Goal: Information Seeking & Learning: Check status

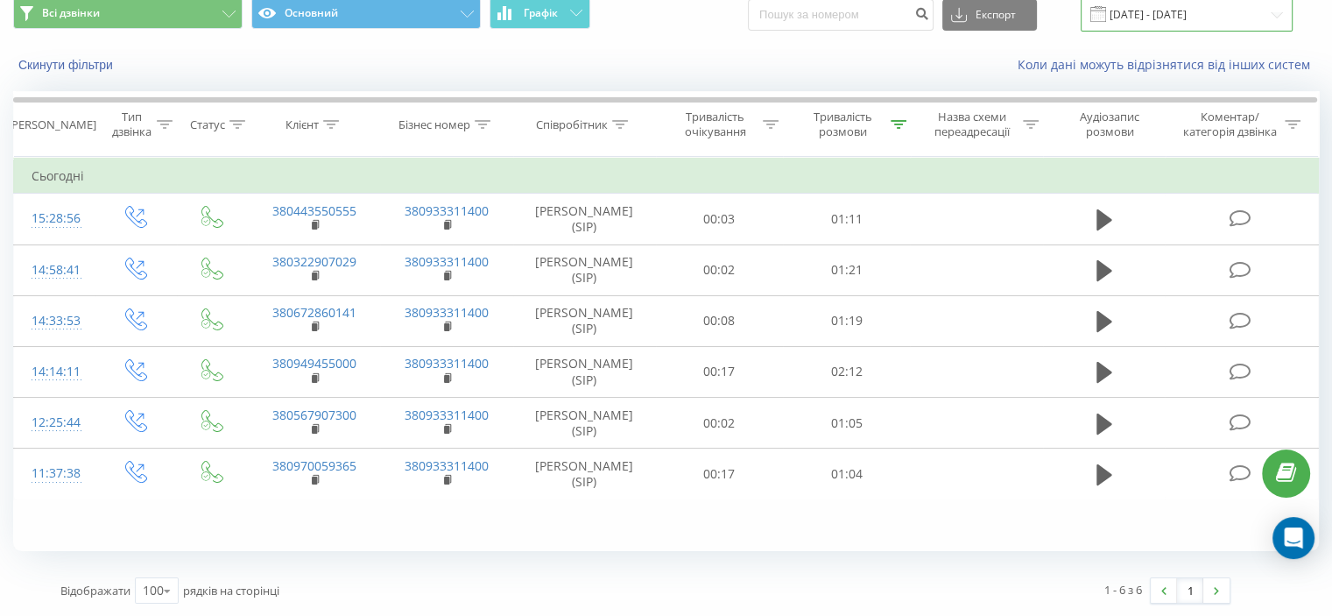
click at [1209, 26] on input "[DATE] - [DATE]" at bounding box center [1187, 14] width 212 height 34
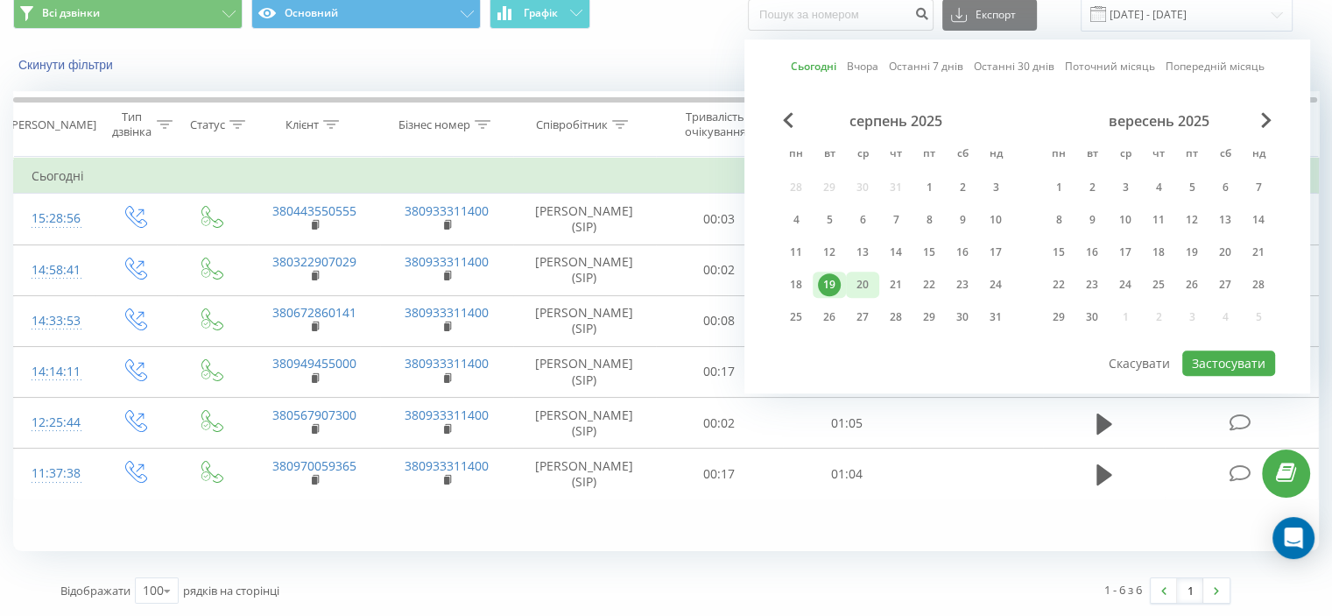
click at [855, 273] on div "20" at bounding box center [862, 284] width 23 height 23
click at [1231, 350] on button "Застосувати" at bounding box center [1229, 362] width 93 height 25
type input "[DATE] - [DATE]"
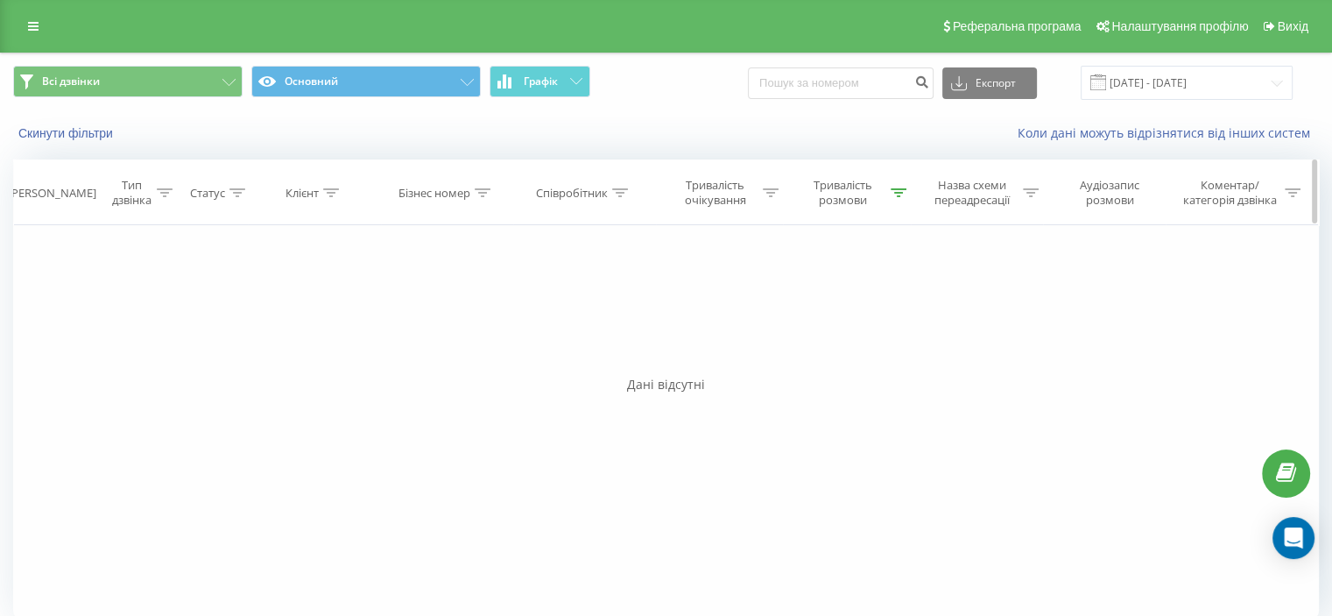
click at [854, 207] on div "Тривалість розмови" at bounding box center [843, 193] width 88 height 30
click at [831, 342] on button "Скасувати" at bounding box center [807, 353] width 74 height 22
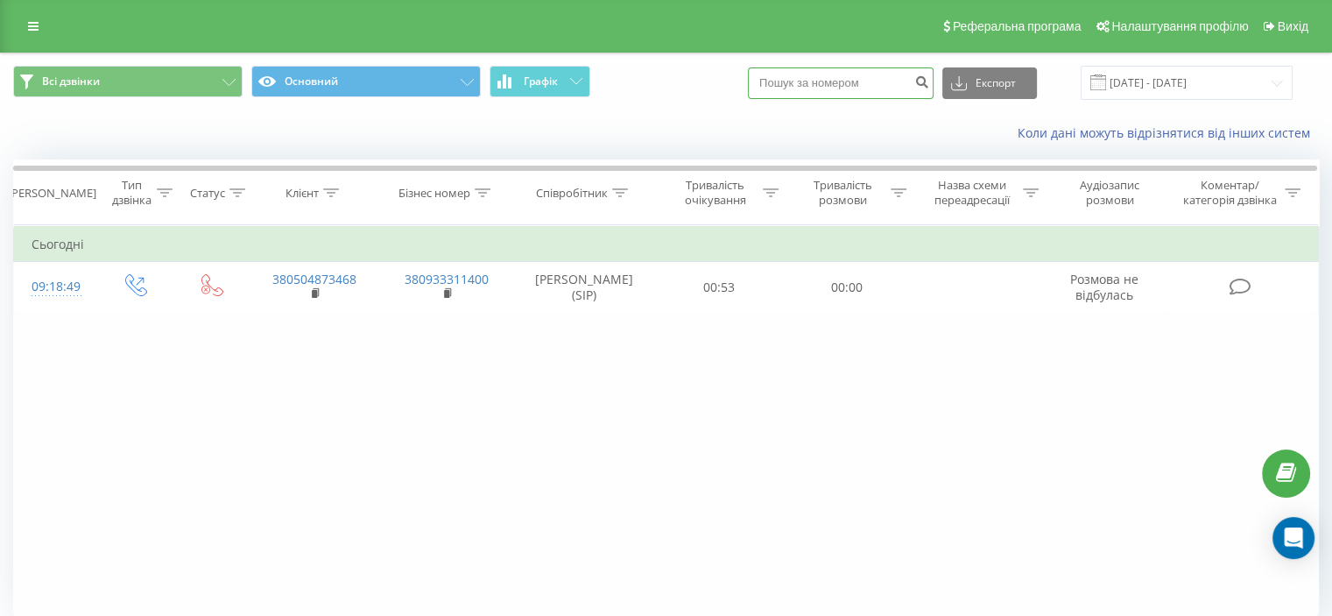
click at [865, 77] on input at bounding box center [841, 83] width 186 height 32
paste input "380 634 787 244"
click at [852, 88] on input "380 634 787 244" at bounding box center [841, 83] width 186 height 32
click at [835, 83] on input "380 634 787244" at bounding box center [841, 83] width 186 height 32
click at [830, 83] on input "380 634 787244" at bounding box center [841, 83] width 186 height 32
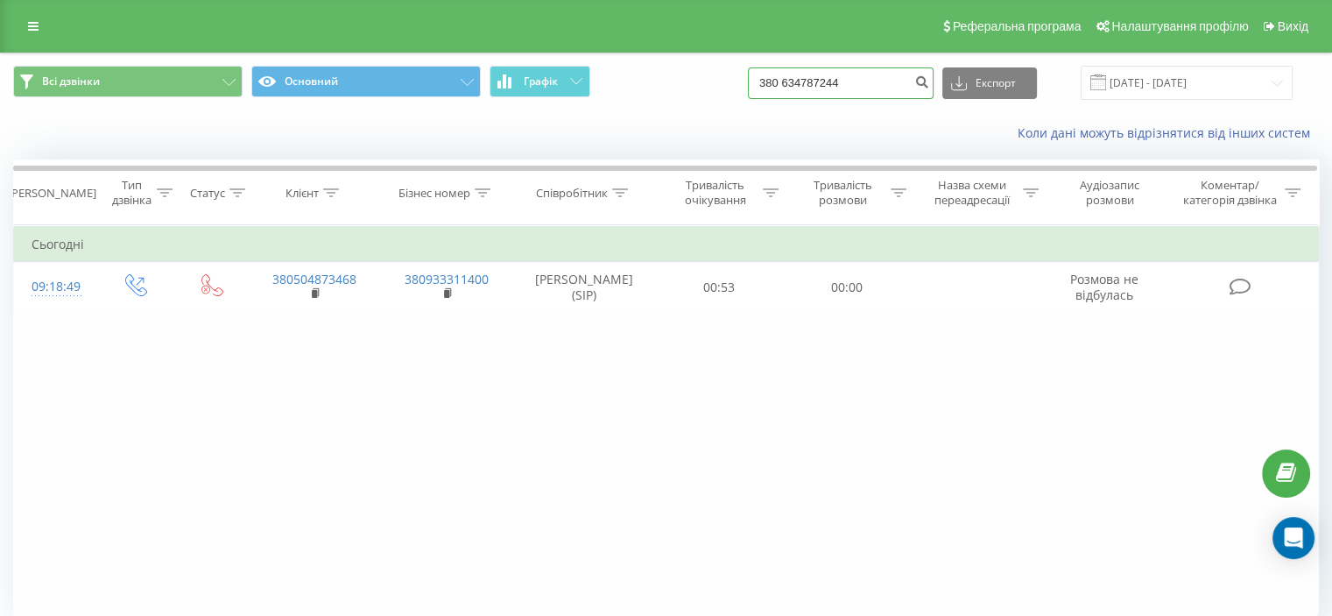
click at [811, 84] on input "380 634787244" at bounding box center [841, 83] width 186 height 32
type input "380634787244"
click at [934, 85] on button "submit" at bounding box center [922, 83] width 24 height 32
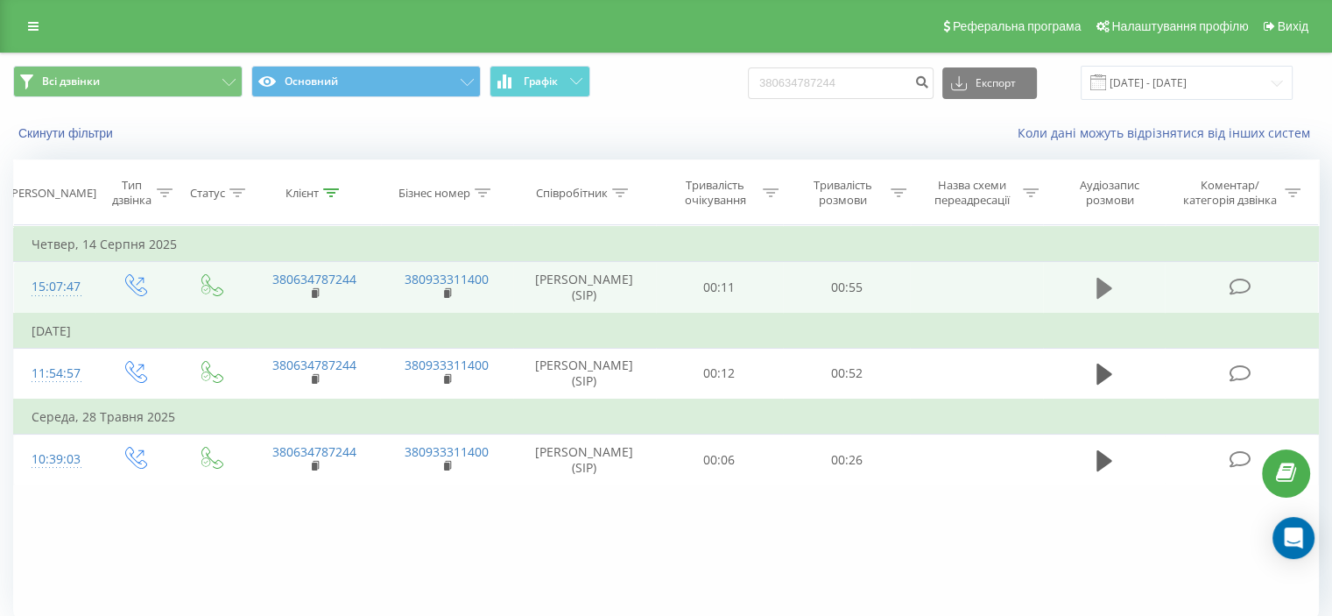
click at [1104, 291] on icon at bounding box center [1105, 288] width 16 height 21
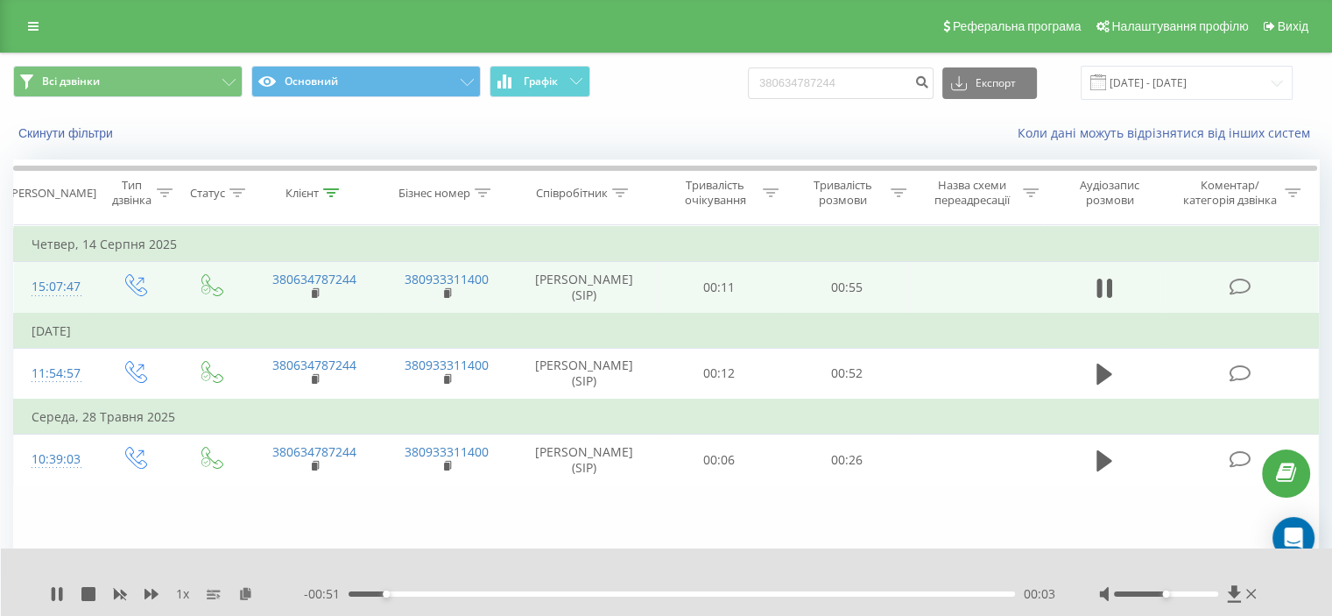
click at [1198, 590] on div at bounding box center [1179, 594] width 161 height 18
click at [1199, 592] on div at bounding box center [1166, 593] width 104 height 5
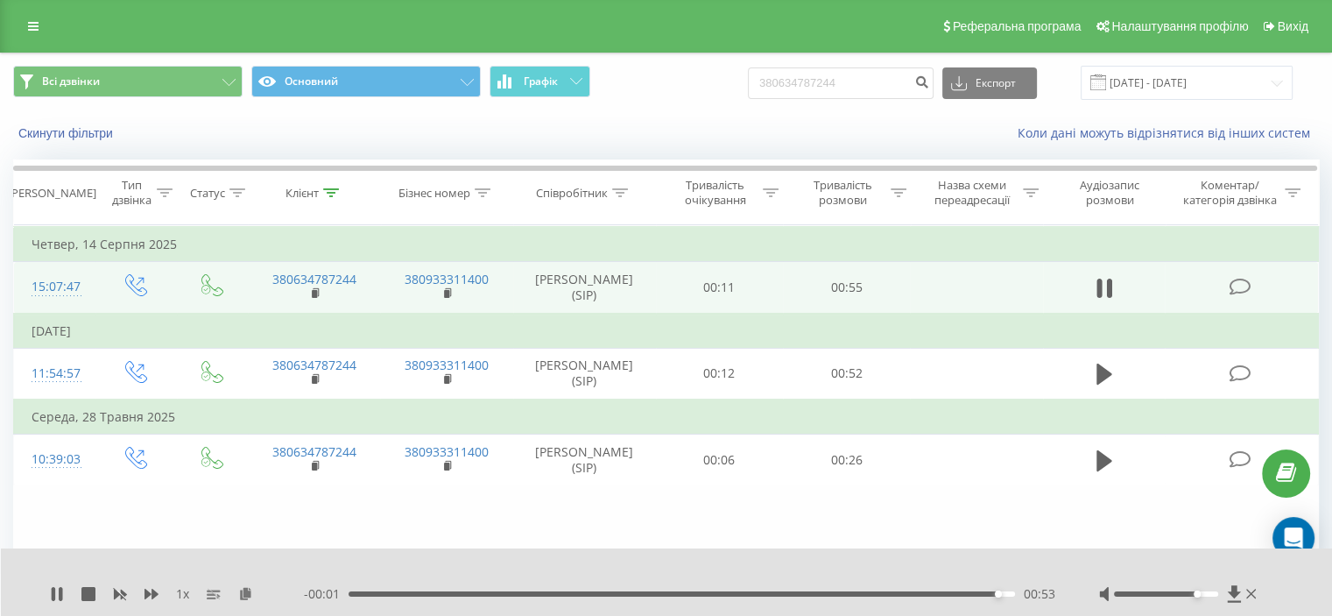
click at [716, 590] on div "- 00:01 00:53 00:53" at bounding box center [680, 594] width 752 height 18
click at [713, 590] on div "- 00:01 00:53 00:53" at bounding box center [680, 594] width 752 height 18
click at [712, 594] on div "00:53" at bounding box center [682, 593] width 667 height 5
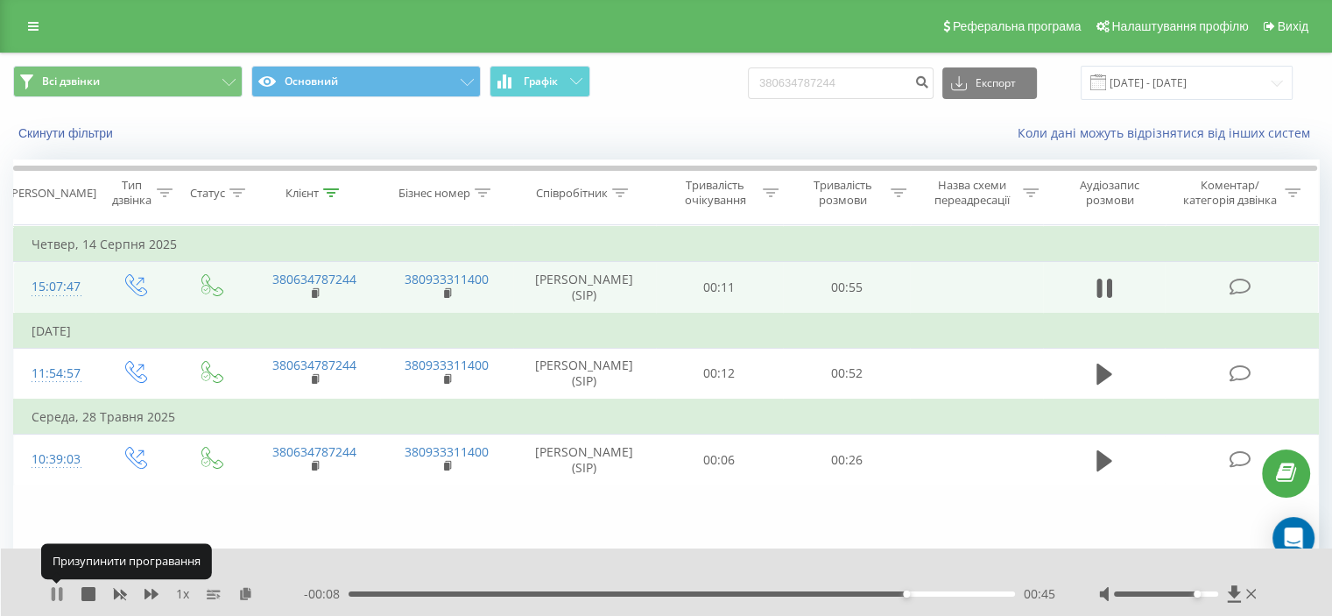
click at [56, 592] on icon at bounding box center [57, 594] width 14 height 14
click at [58, 593] on icon at bounding box center [57, 594] width 11 height 14
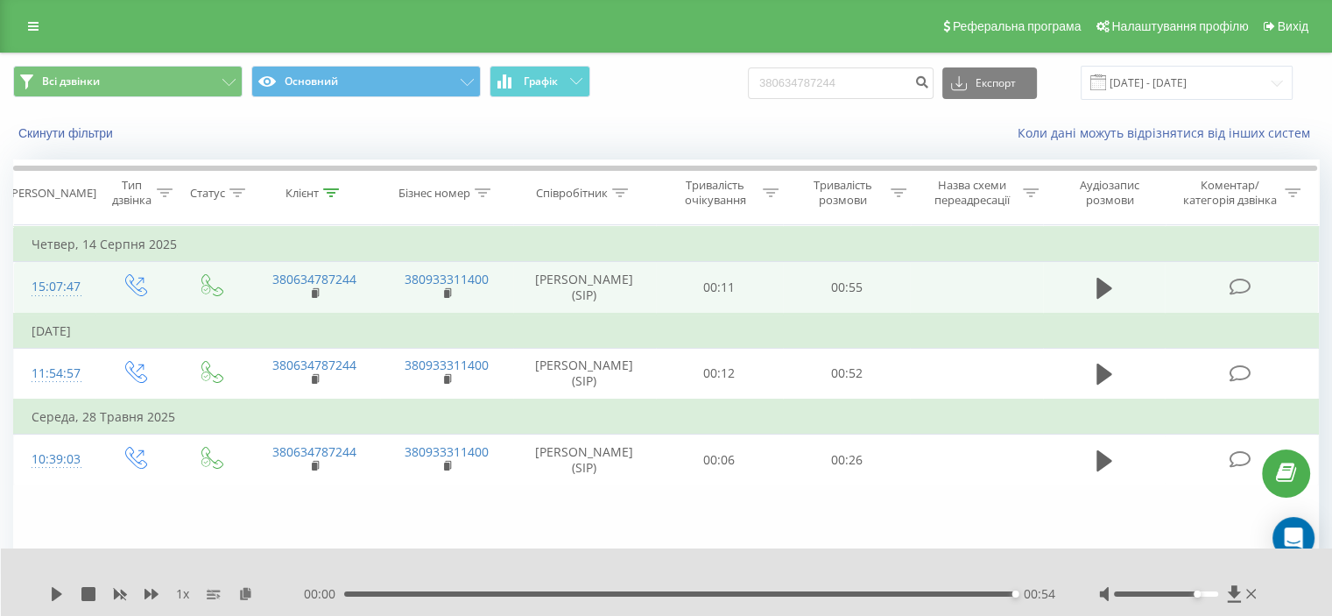
click at [455, 598] on div "00:00 00:54 00:54" at bounding box center [680, 594] width 752 height 18
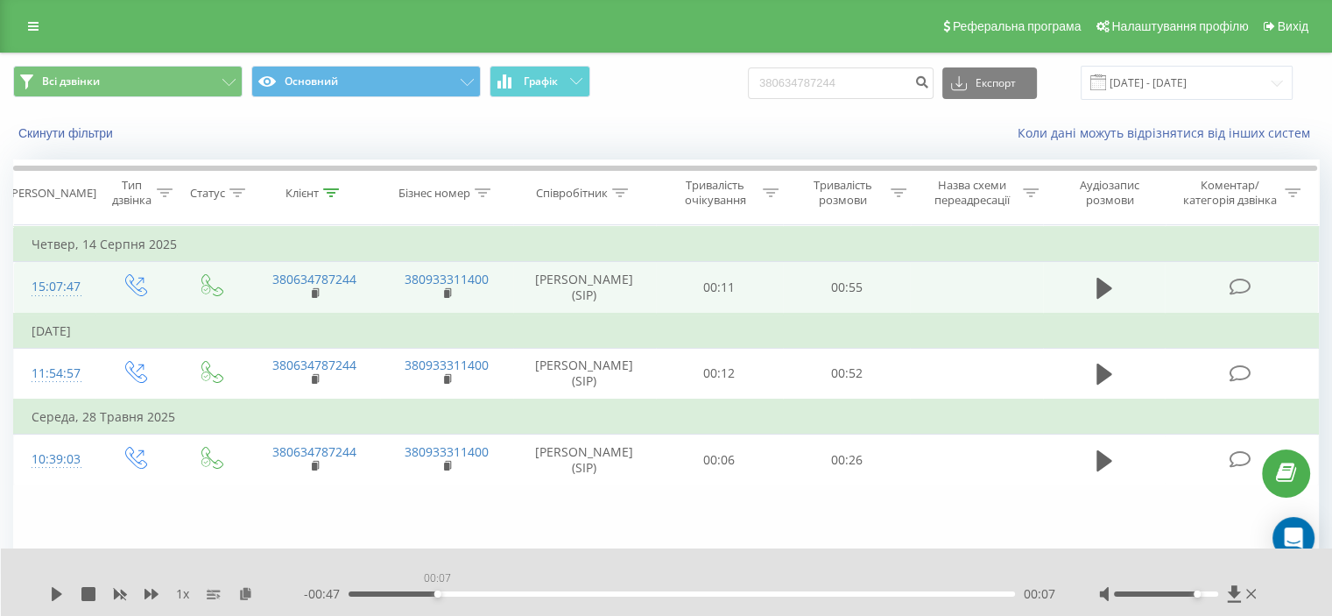
click at [437, 592] on div "00:07" at bounding box center [682, 593] width 667 height 5
click at [67, 595] on div "1 x" at bounding box center [177, 594] width 254 height 18
click at [53, 596] on icon at bounding box center [57, 594] width 11 height 14
click at [489, 598] on div "- 00:45 00:09 00:09" at bounding box center [680, 594] width 752 height 18
click at [491, 593] on div "00:11" at bounding box center [682, 593] width 667 height 5
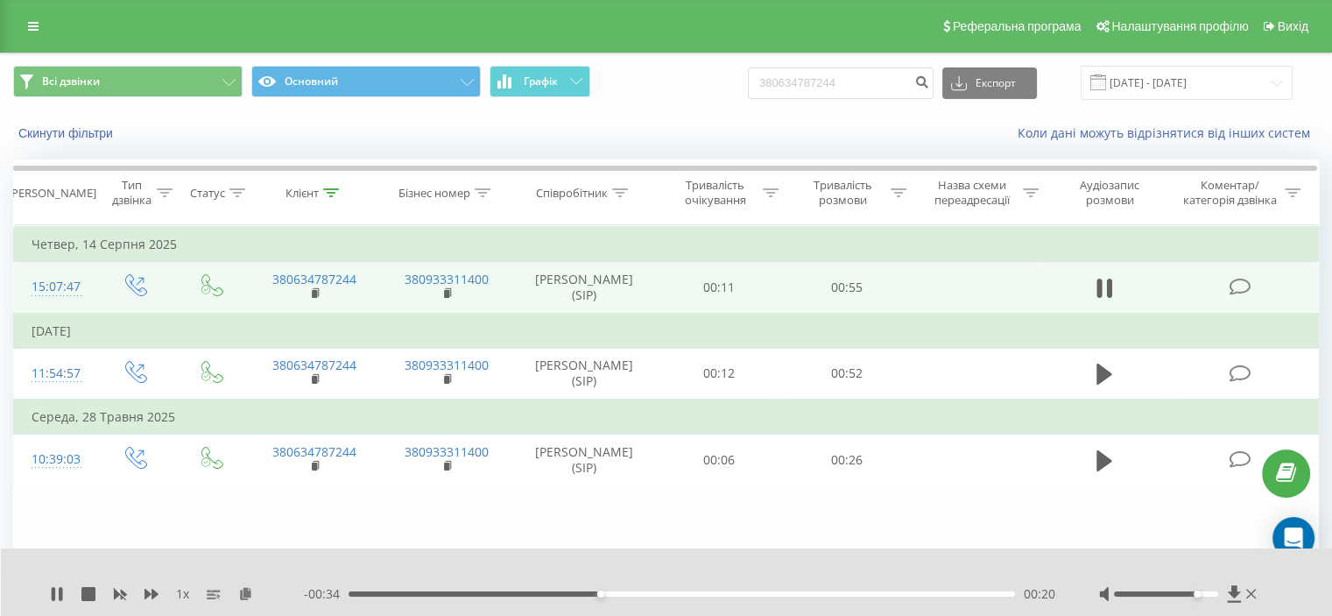
drag, startPoint x: 60, startPoint y: 592, endPoint x: 7, endPoint y: 238, distance: 357.8
click at [58, 592] on icon at bounding box center [57, 594] width 14 height 14
drag, startPoint x: 904, startPoint y: 83, endPoint x: 633, endPoint y: 80, distance: 270.7
click at [633, 80] on div "Всі дзвінки Основний Графік 380634787244 Експорт .csv .xls .xlsx 20.05.2025 - 2…" at bounding box center [666, 83] width 1306 height 34
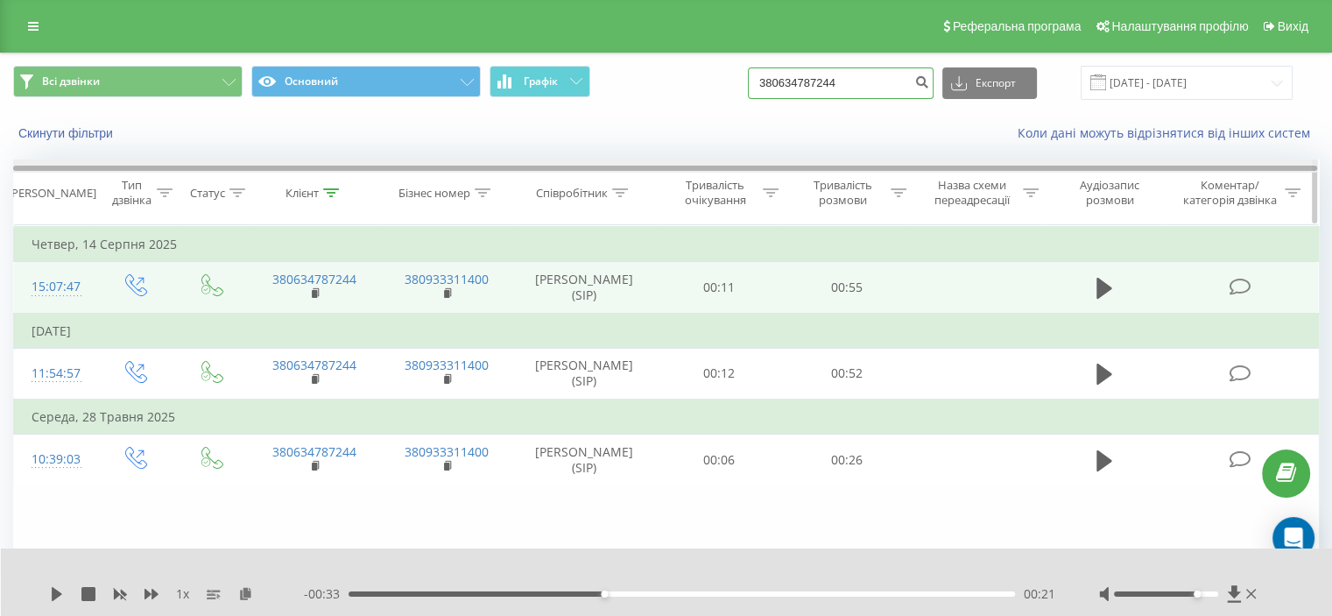
paste input "380 508 508 895"
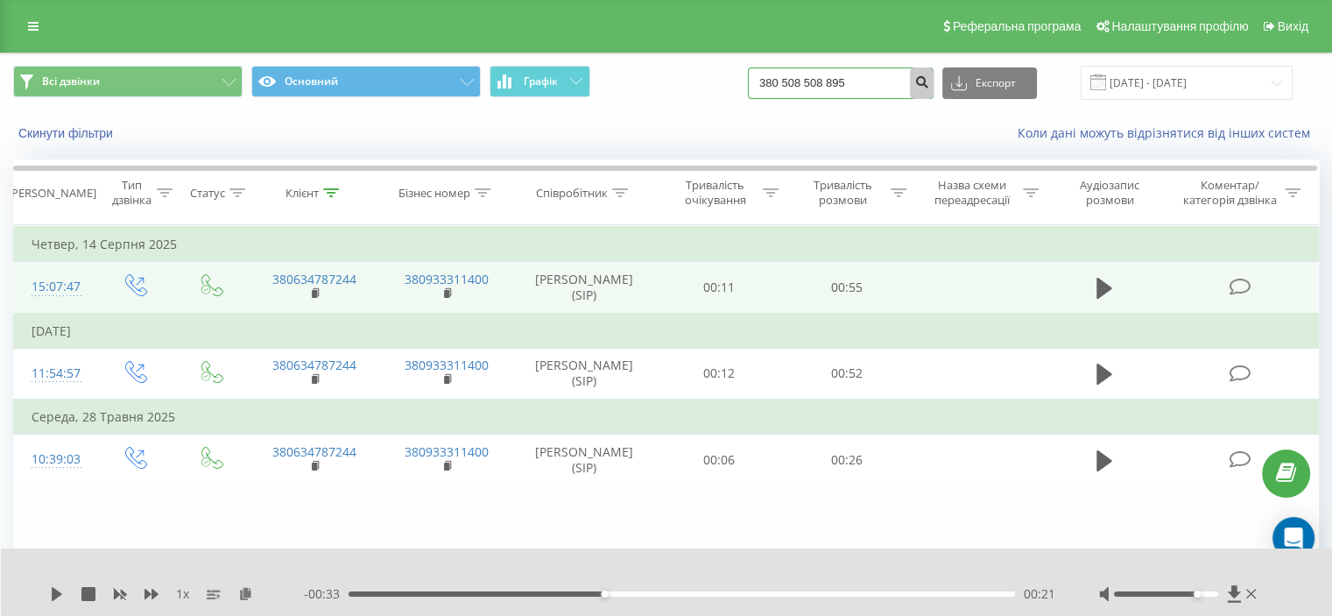
type input "380 508 508 895"
click at [929, 78] on icon "submit" at bounding box center [921, 79] width 15 height 11
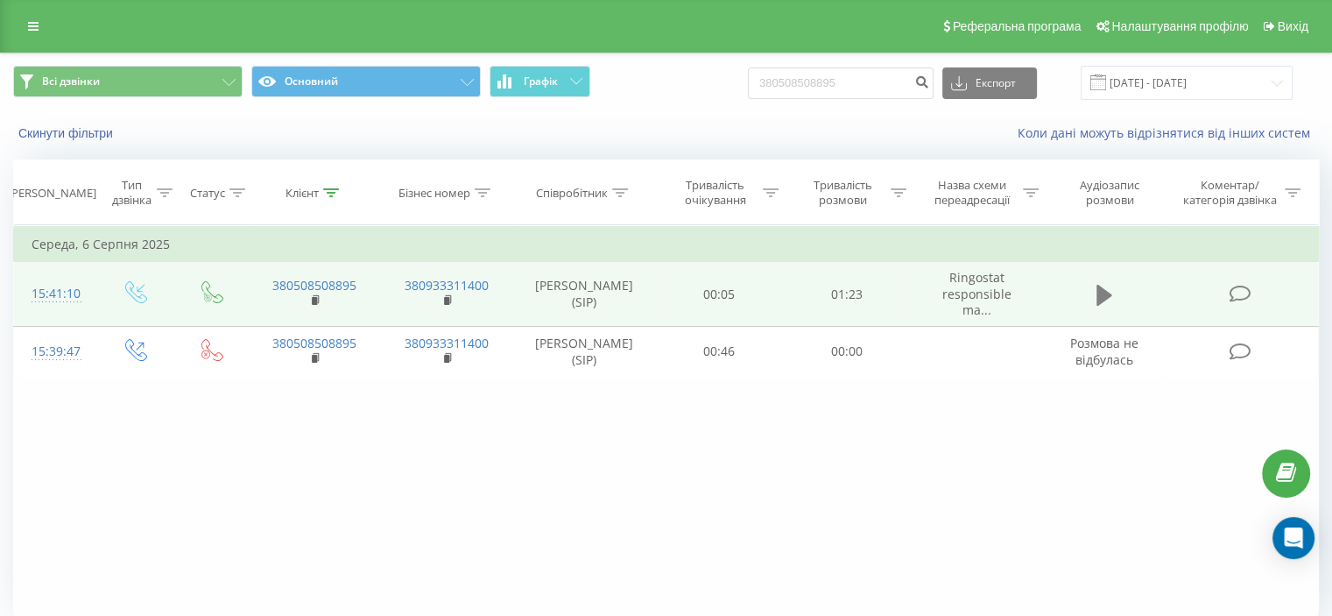
click at [1110, 297] on icon at bounding box center [1105, 295] width 16 height 25
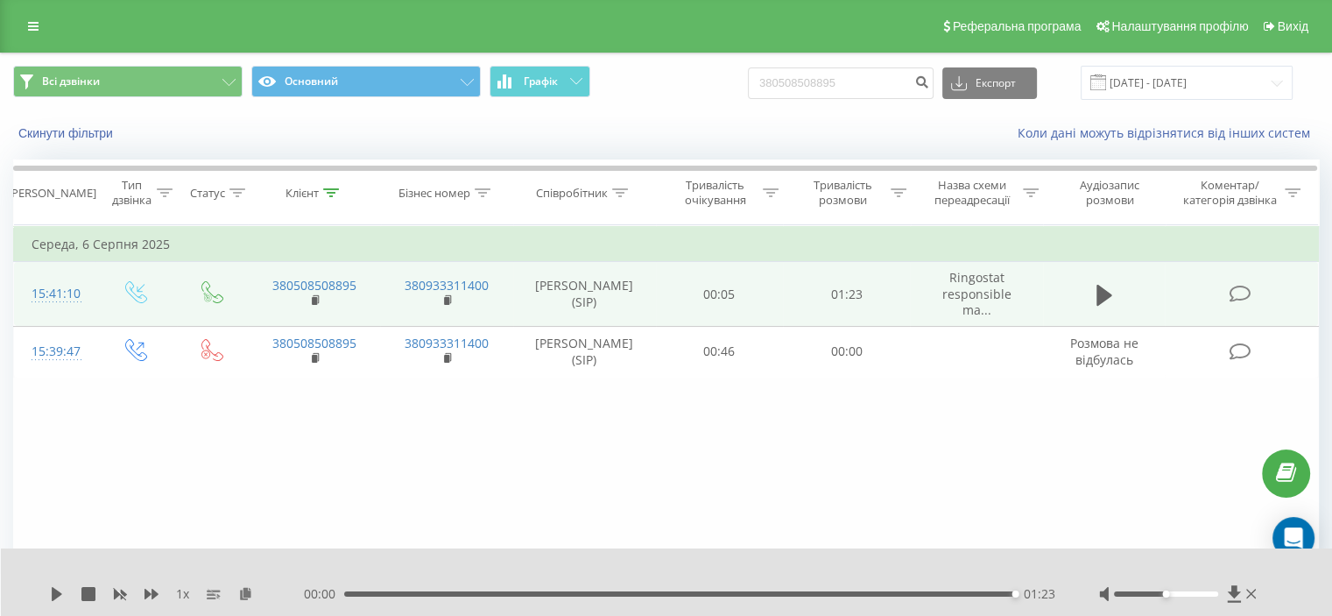
click at [1096, 505] on div "Фільтрувати за умовою Дорівнює Введіть значення Скасувати OK Фільтрувати за умо…" at bounding box center [666, 422] width 1306 height 394
drag, startPoint x: 896, startPoint y: 83, endPoint x: 585, endPoint y: 84, distance: 311.0
click at [585, 84] on div "Всі дзвінки Основний Графік 380508508895 Експорт .csv .xls .xlsx 20.05.2025 - 2…" at bounding box center [666, 83] width 1306 height 34
paste input "+380675727144"
click at [794, 81] on input "+380675727144" at bounding box center [841, 83] width 186 height 32
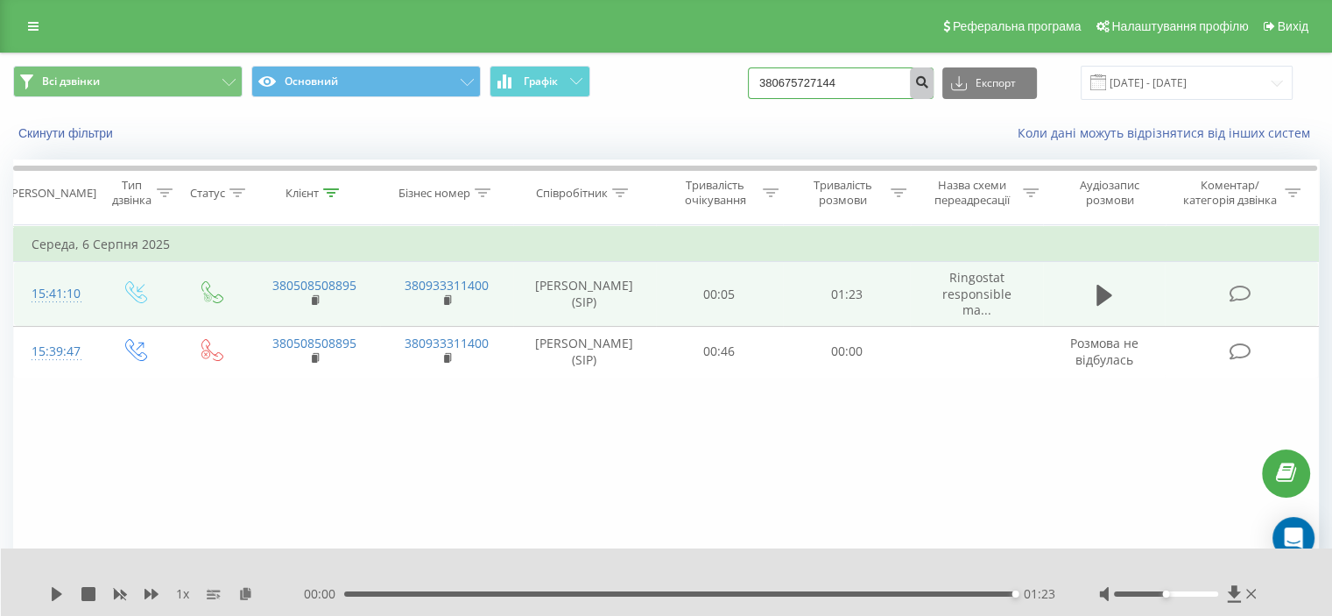
type input "380675727144"
click at [929, 81] on icon "submit" at bounding box center [921, 79] width 15 height 11
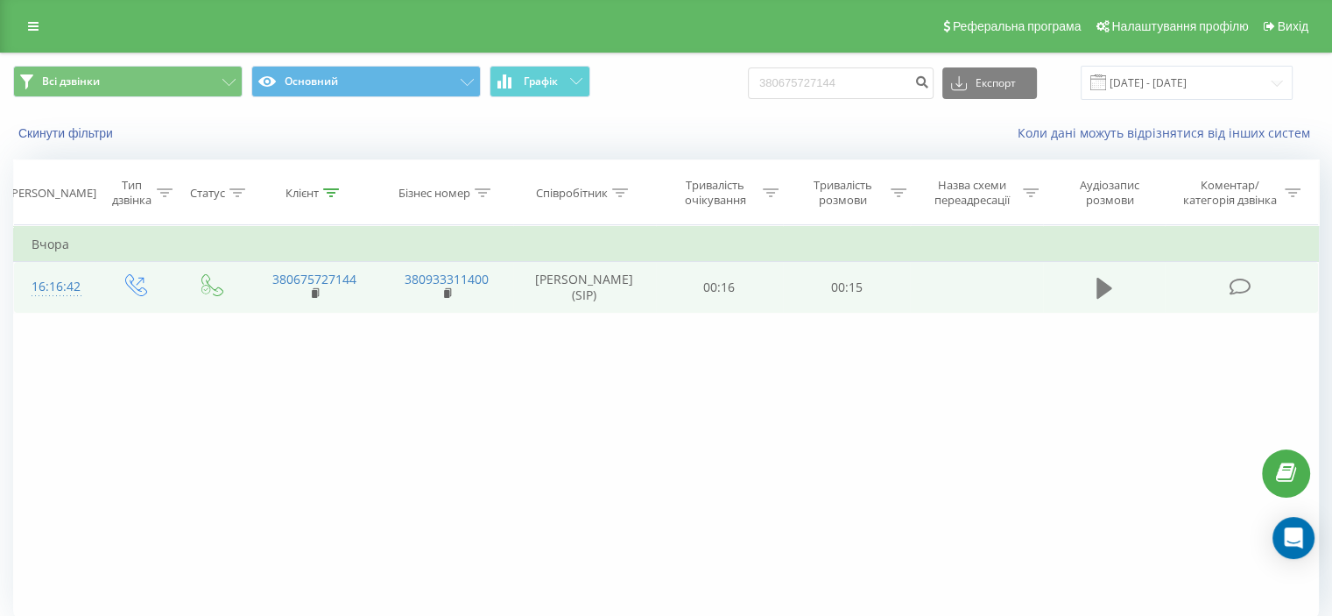
click at [1106, 291] on icon at bounding box center [1105, 288] width 16 height 21
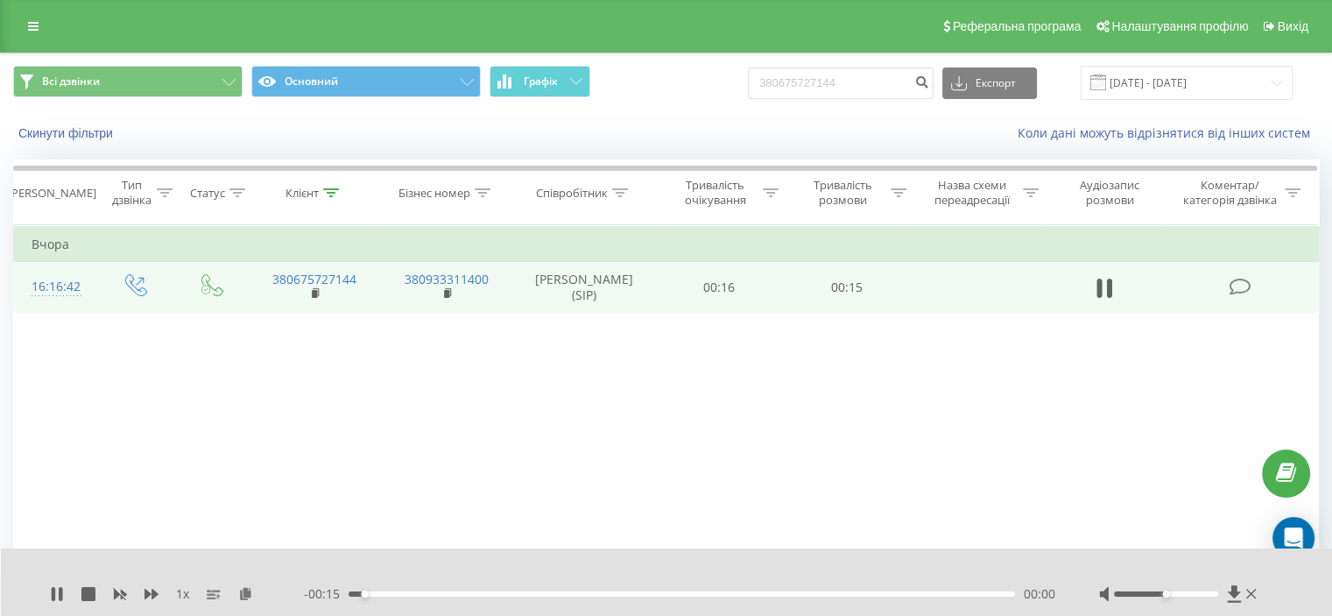
click at [606, 595] on div "00:00" at bounding box center [682, 593] width 667 height 5
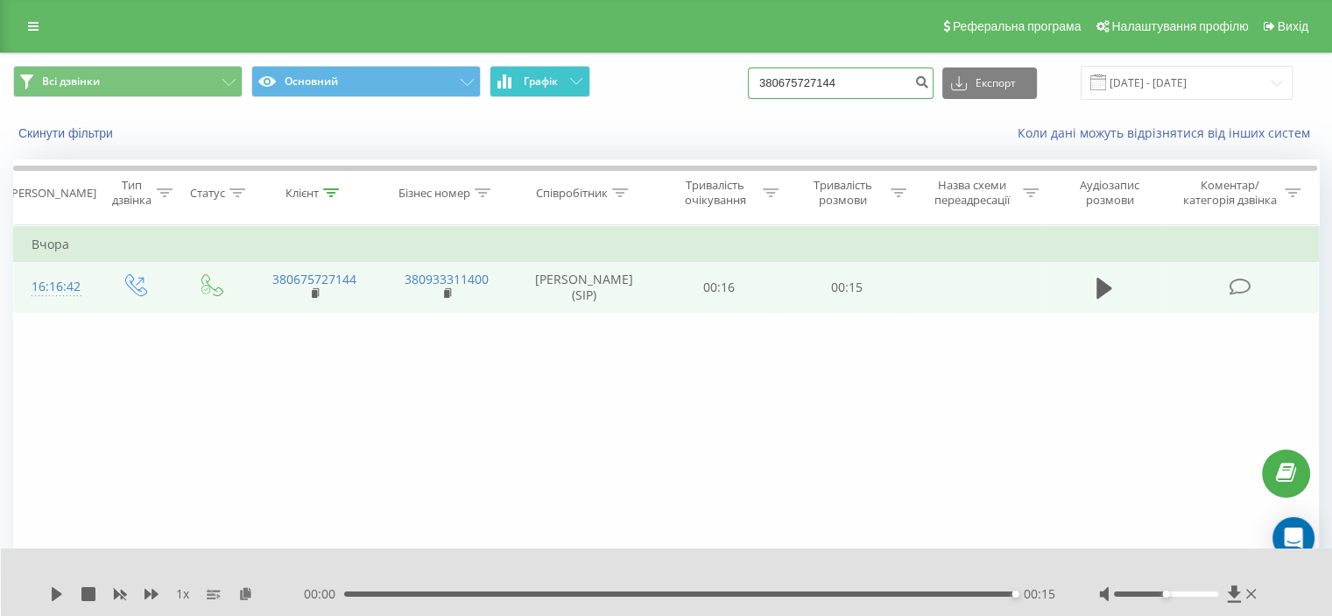
drag, startPoint x: 893, startPoint y: 88, endPoint x: 571, endPoint y: 74, distance: 322.6
click at [571, 74] on div "Всі дзвінки Основний Графік 380675727144 Експорт .csv .xls .xlsx 20.05.2025 - 2…" at bounding box center [666, 83] width 1306 height 34
paste input "8882222"
type input "380678882222"
click at [929, 81] on icon "submit" at bounding box center [921, 79] width 15 height 11
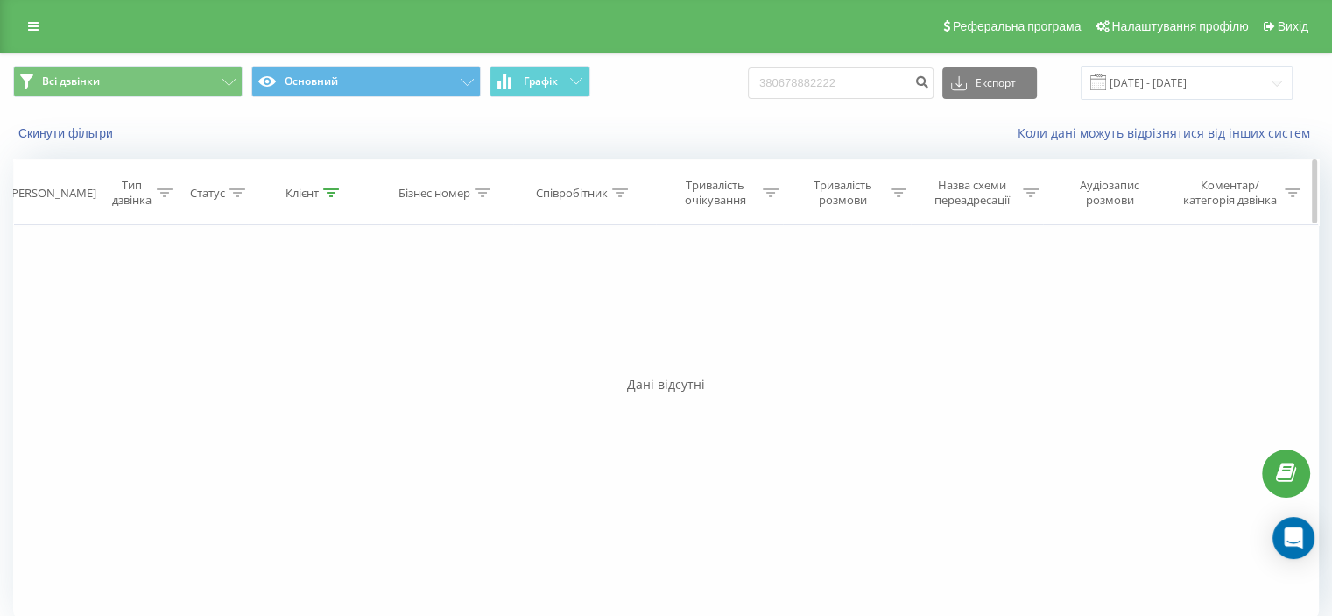
click at [320, 192] on div "Клієнт" at bounding box center [312, 193] width 53 height 15
click at [276, 354] on button "Скасувати" at bounding box center [274, 353] width 74 height 22
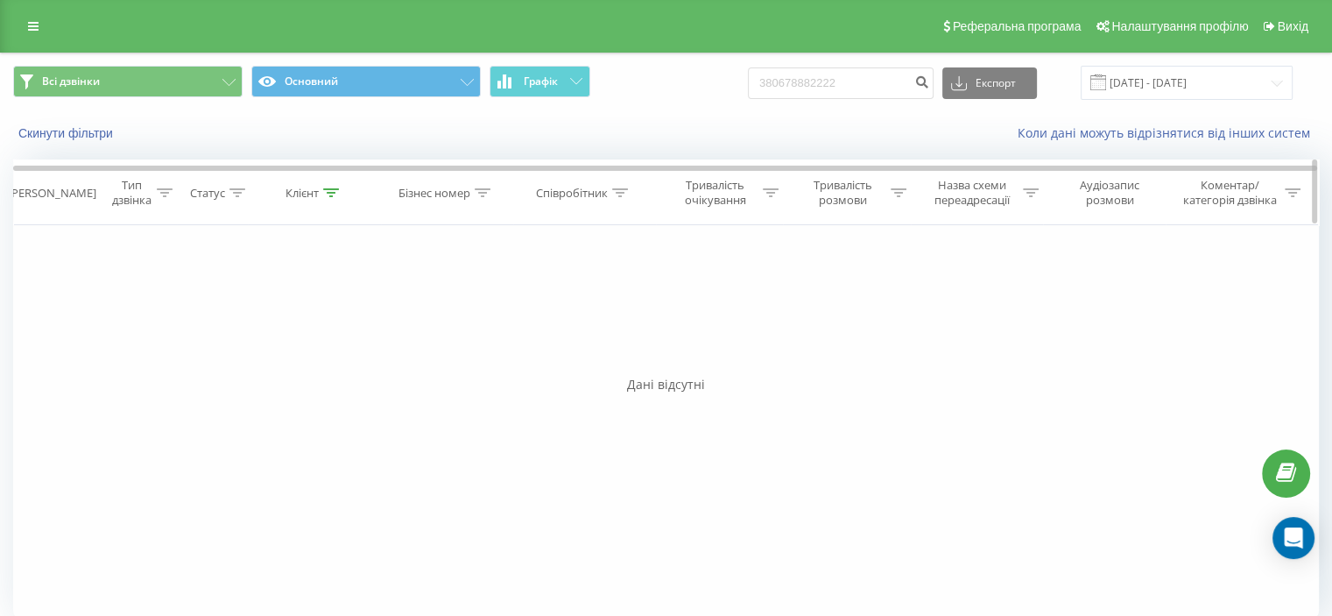
click at [280, 199] on div "Клієнт" at bounding box center [314, 193] width 132 height 15
click at [303, 273] on div at bounding box center [305, 278] width 124 height 17
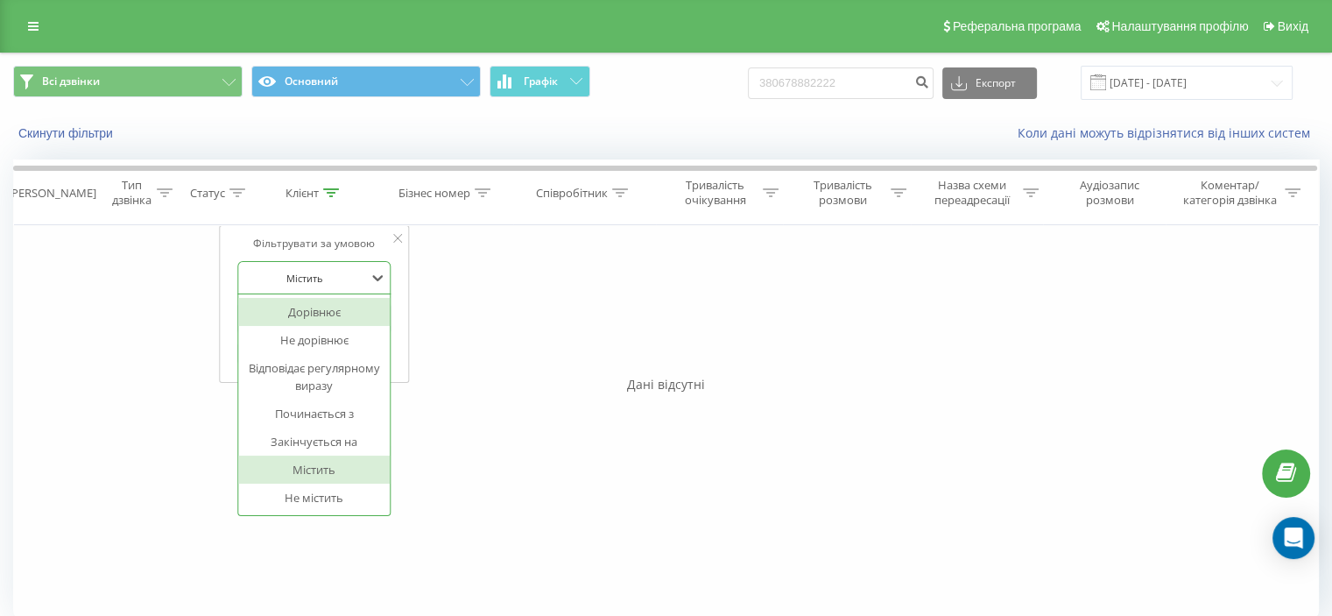
click at [309, 304] on div "Дорівнює" at bounding box center [314, 312] width 152 height 28
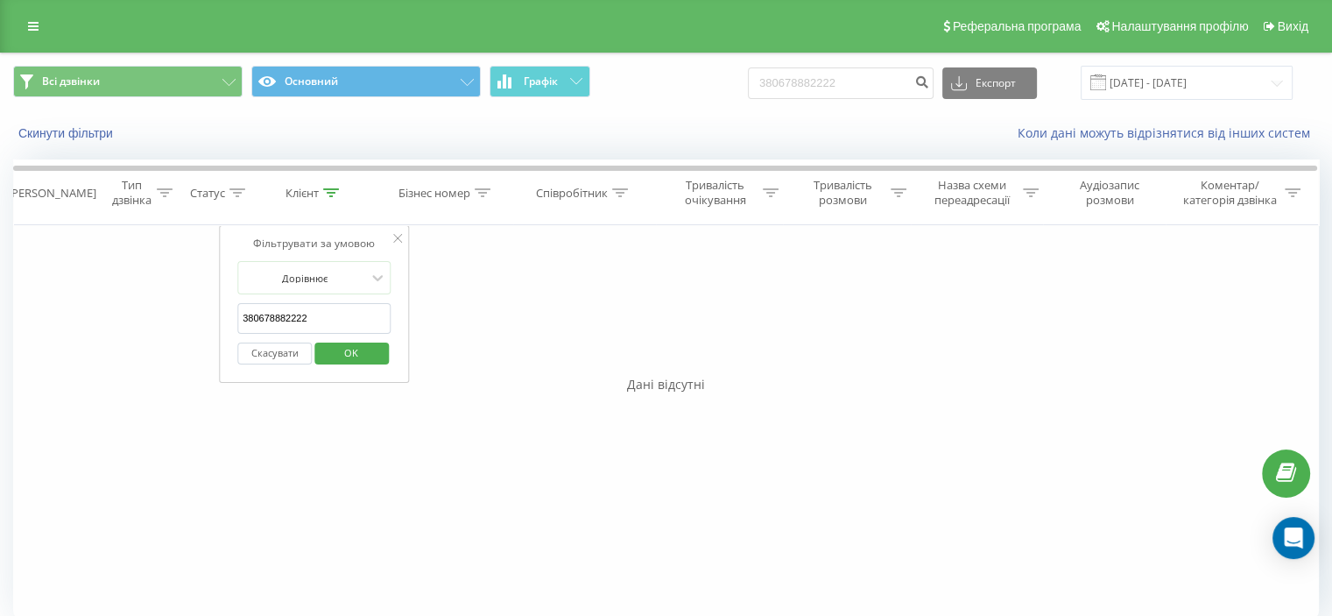
drag, startPoint x: 331, startPoint y: 314, endPoint x: 111, endPoint y: 279, distance: 222.8
click at [111, 279] on div "Фільтрувати за умовою Дорівнює Введіть значення Скасувати OK Фільтрувати за умо…" at bounding box center [666, 422] width 1306 height 394
click at [337, 342] on span "OK" at bounding box center [351, 352] width 49 height 27
click at [293, 187] on div "Клієнт" at bounding box center [302, 193] width 33 height 15
click at [288, 348] on button "Скасувати" at bounding box center [274, 353] width 74 height 22
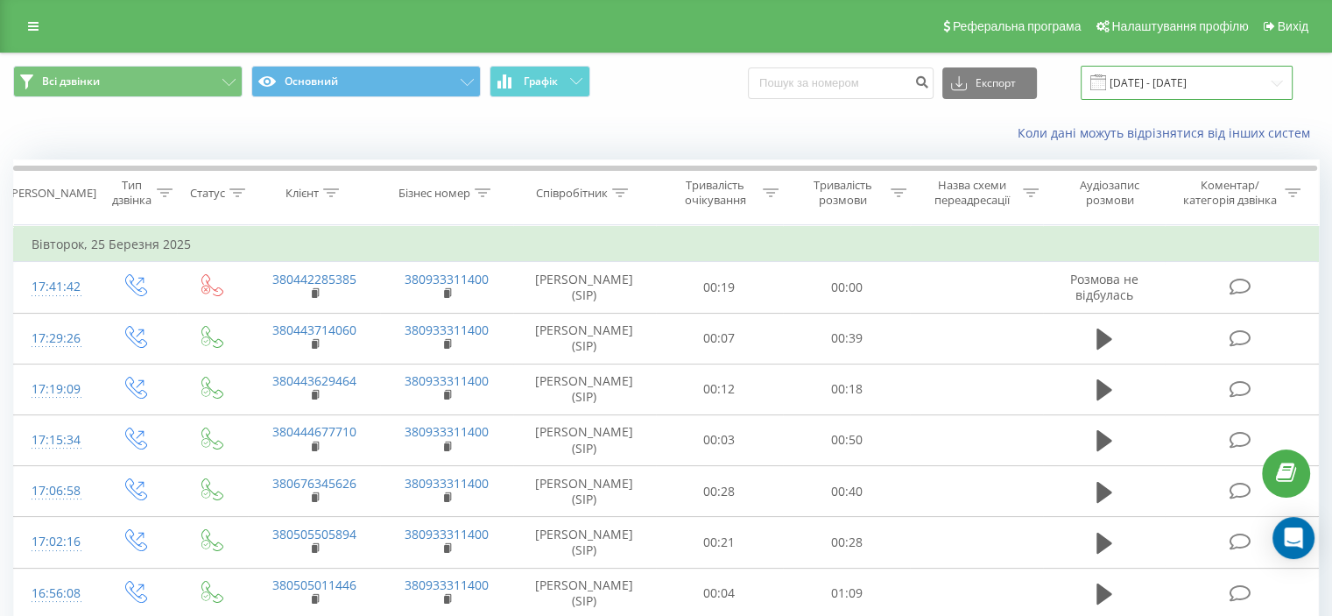
click at [1128, 72] on input "25.02.2025 - 25.03.2025" at bounding box center [1187, 83] width 212 height 34
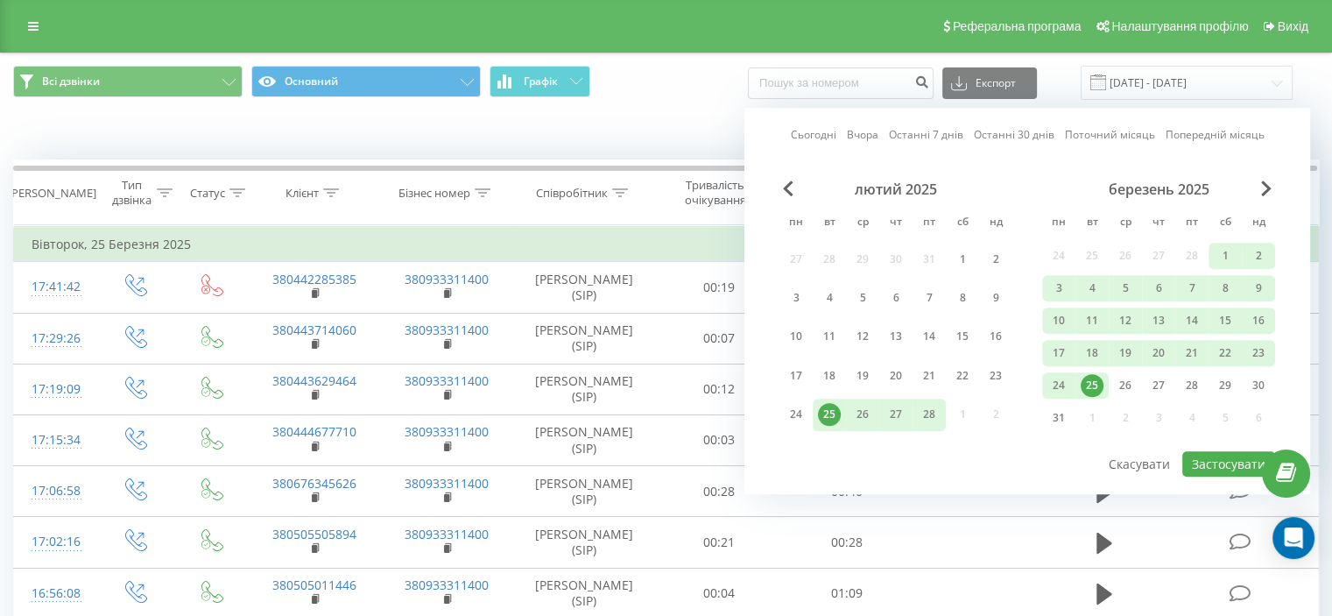
click at [855, 135] on link "Вчора" at bounding box center [863, 135] width 32 height 17
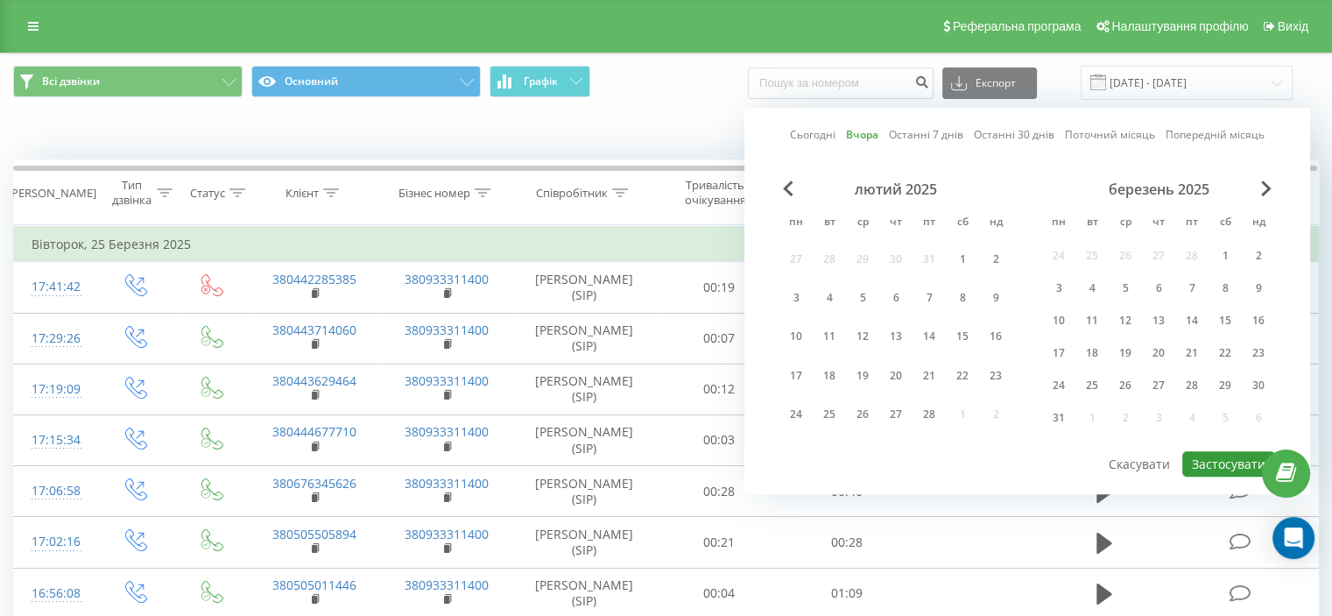
click at [1198, 455] on button "Застосувати" at bounding box center [1229, 463] width 93 height 25
type input "19.08.2025 - 19.08.2025"
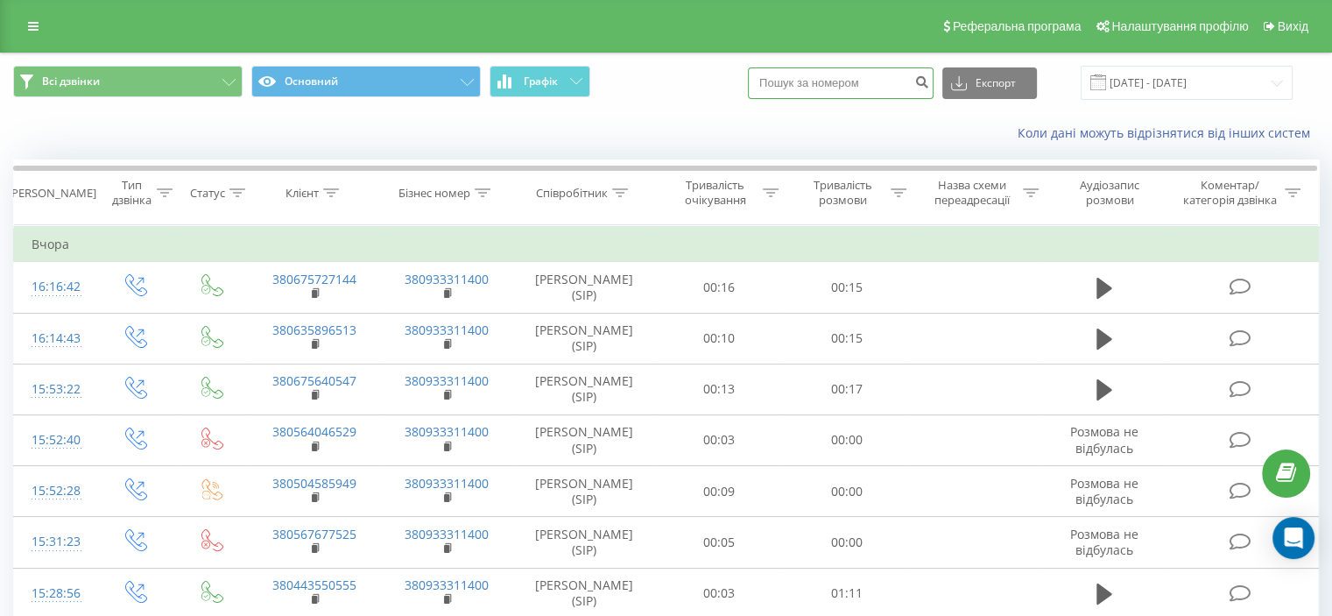
click at [879, 81] on input at bounding box center [841, 83] width 186 height 32
paste input "380322907029"
type input "380322907029"
click at [929, 84] on icon "submit" at bounding box center [921, 79] width 15 height 11
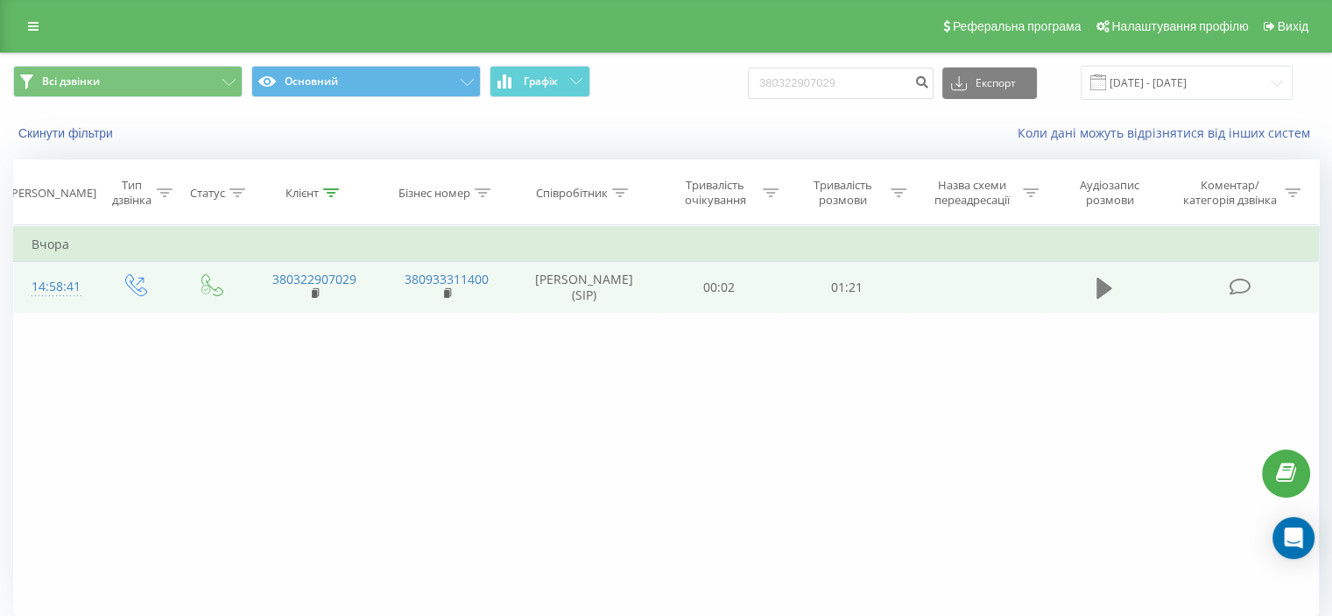
click at [1104, 280] on icon at bounding box center [1105, 288] width 16 height 25
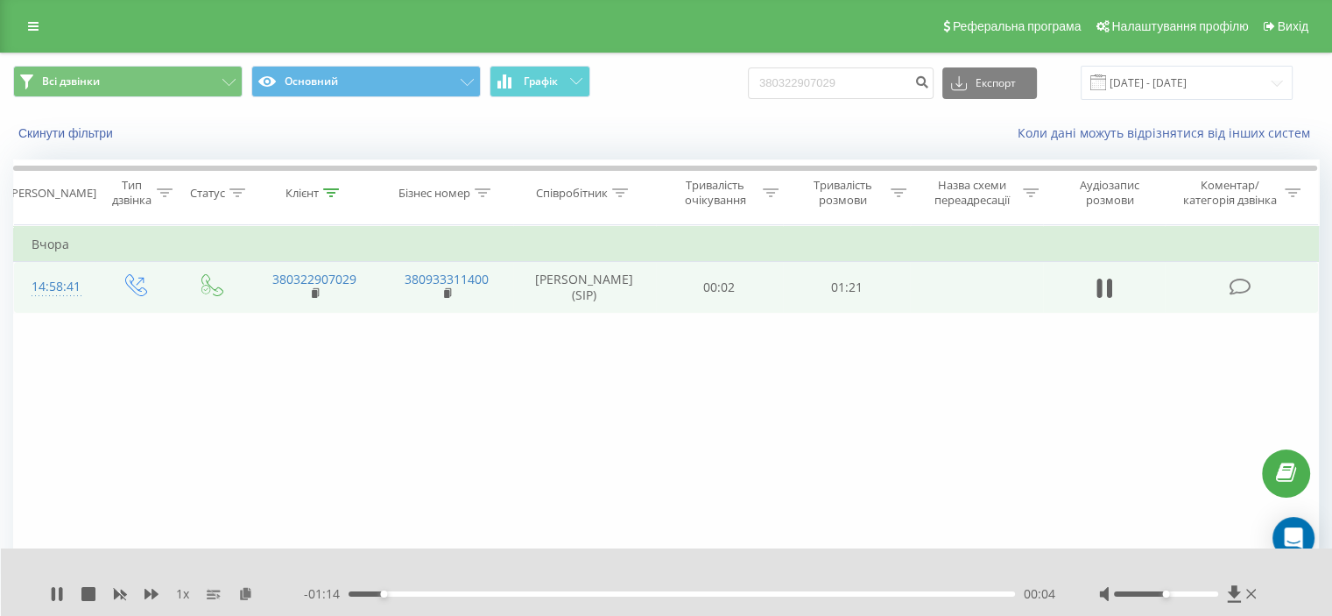
click at [674, 590] on div "- 01:14 00:04 00:04" at bounding box center [680, 594] width 752 height 18
click at [673, 595] on div "00:38" at bounding box center [682, 593] width 667 height 5
click at [764, 596] on div "00:49" at bounding box center [682, 593] width 667 height 5
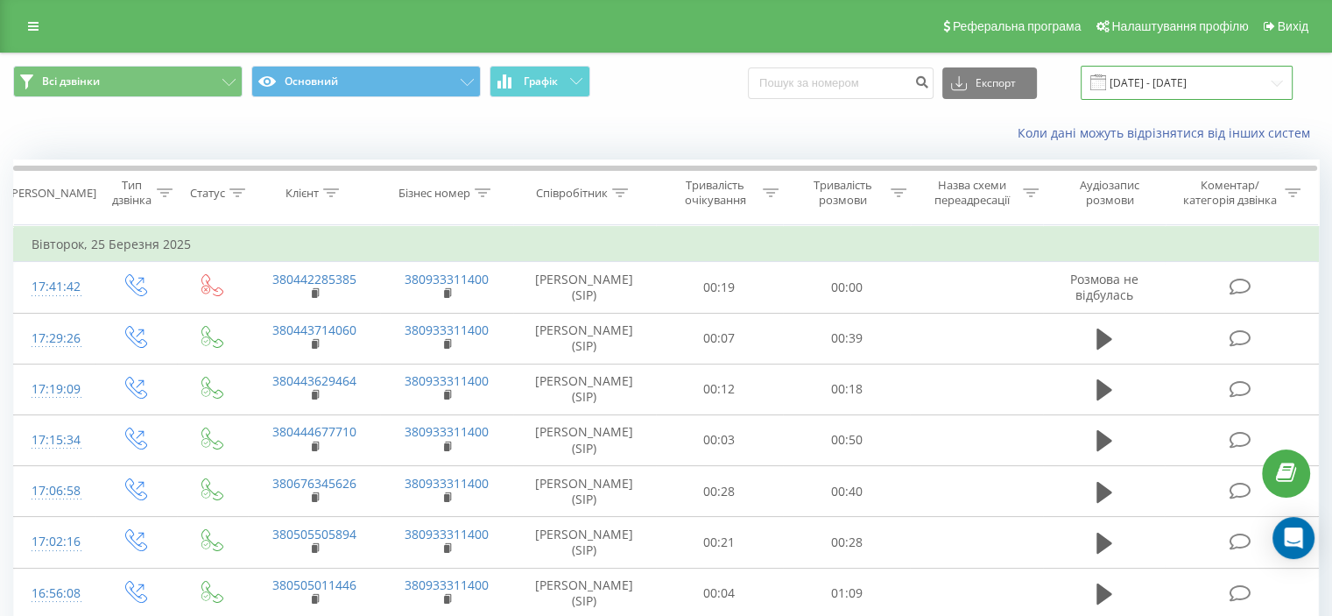
click at [1192, 91] on input "25.02.2025 - 25.03.2025" at bounding box center [1187, 83] width 212 height 34
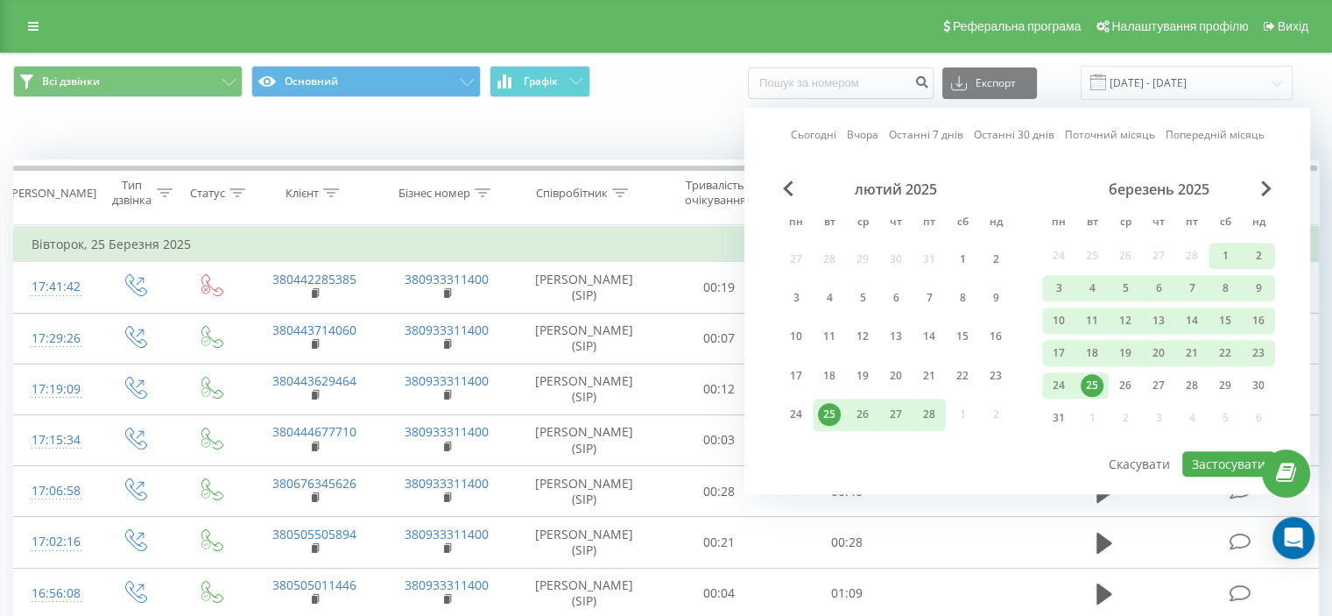
click at [821, 136] on link "Сьогодні" at bounding box center [814, 135] width 46 height 17
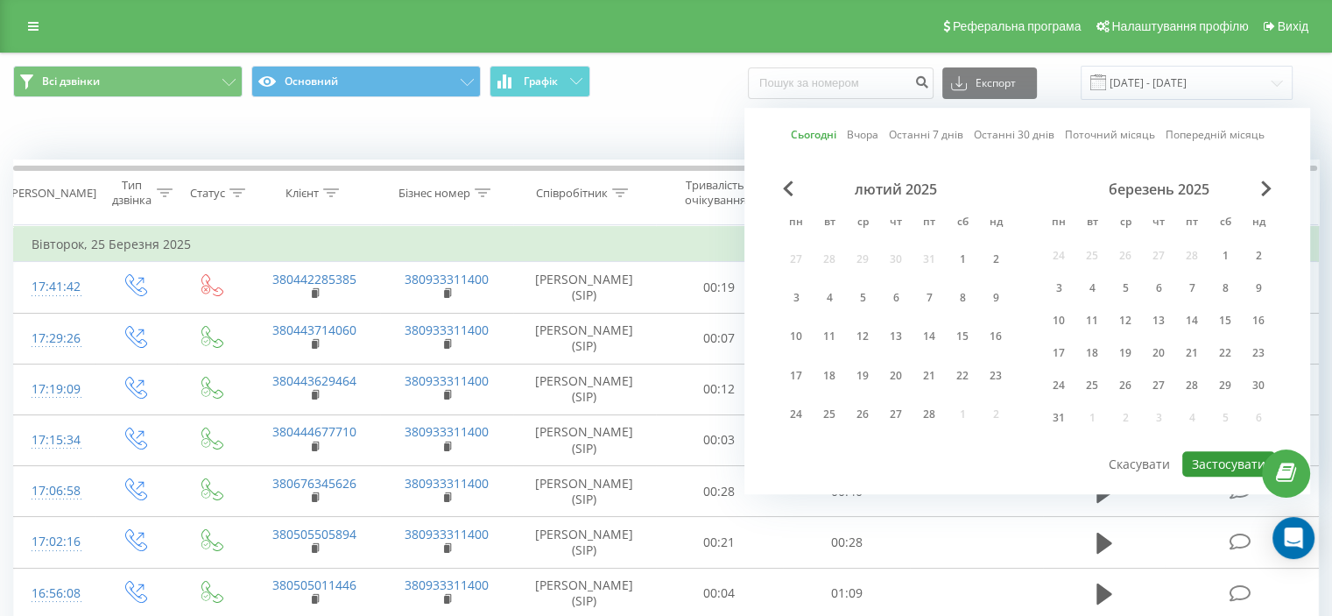
click at [1202, 470] on button "Застосувати" at bounding box center [1229, 463] width 93 height 25
type input "[DATE] - [DATE]"
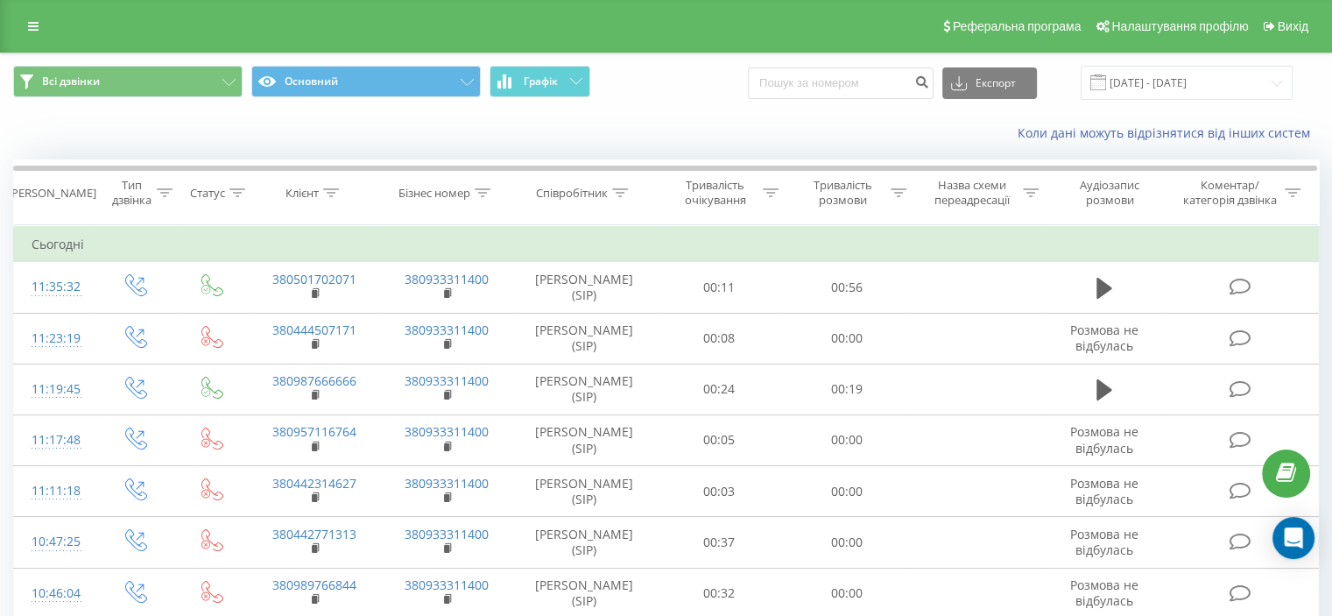
click at [1086, 104] on div "Всі дзвінки Основний Графік Експорт .csv .xls .xlsx [DATE] - [DATE]" at bounding box center [666, 82] width 1331 height 59
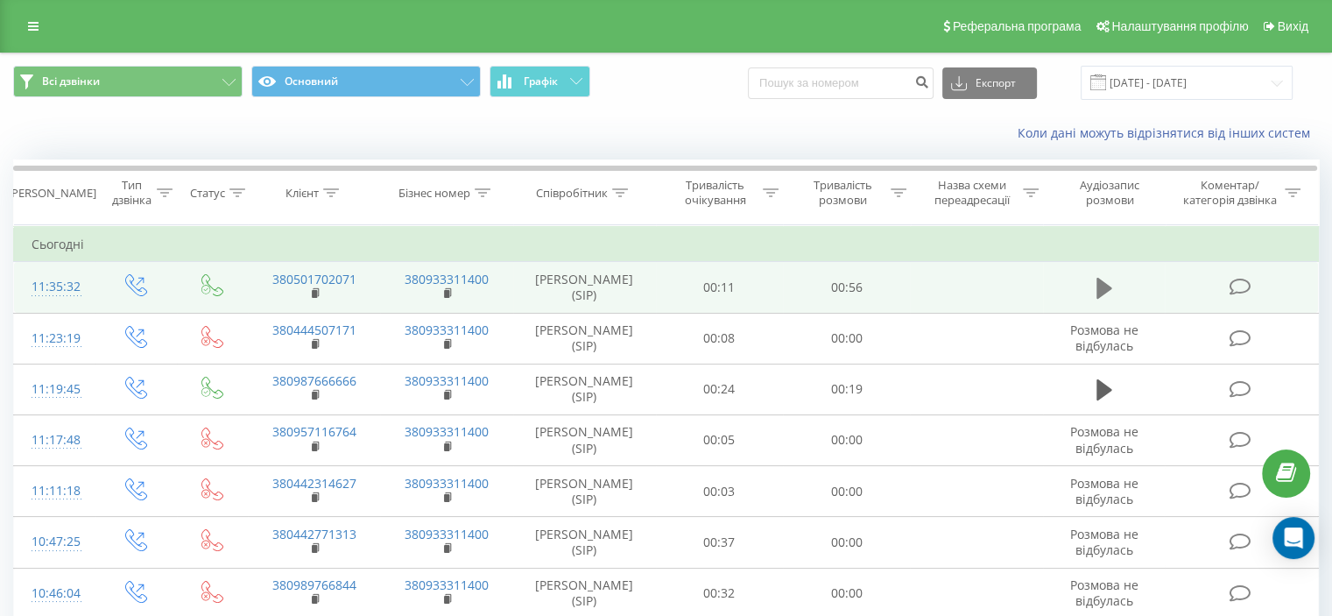
click at [1101, 287] on icon at bounding box center [1105, 288] width 16 height 21
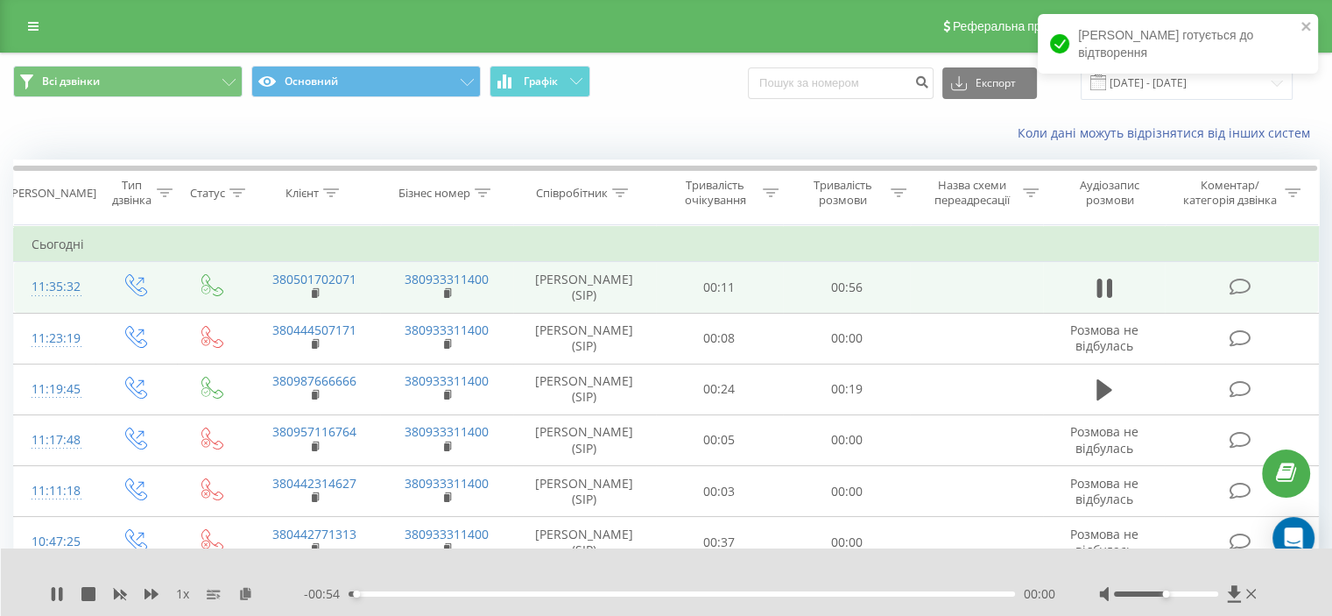
click at [512, 596] on div "00:00" at bounding box center [682, 593] width 667 height 5
click at [487, 593] on div "00:11" at bounding box center [682, 593] width 667 height 5
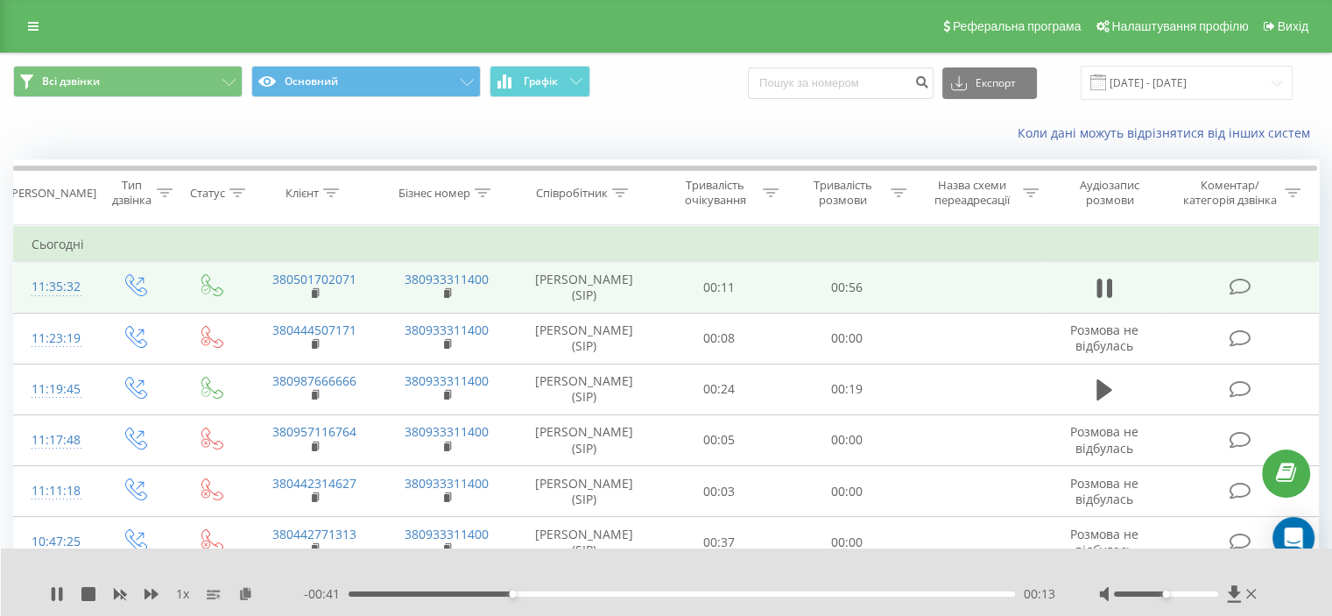
click at [464, 593] on div "00:13" at bounding box center [682, 593] width 667 height 5
click at [441, 595] on div "00:07" at bounding box center [682, 593] width 667 height 5
click at [429, 595] on div "00:08" at bounding box center [682, 593] width 667 height 5
click at [403, 595] on div "00:04" at bounding box center [682, 593] width 667 height 5
click at [389, 595] on div "00:05" at bounding box center [682, 593] width 667 height 5
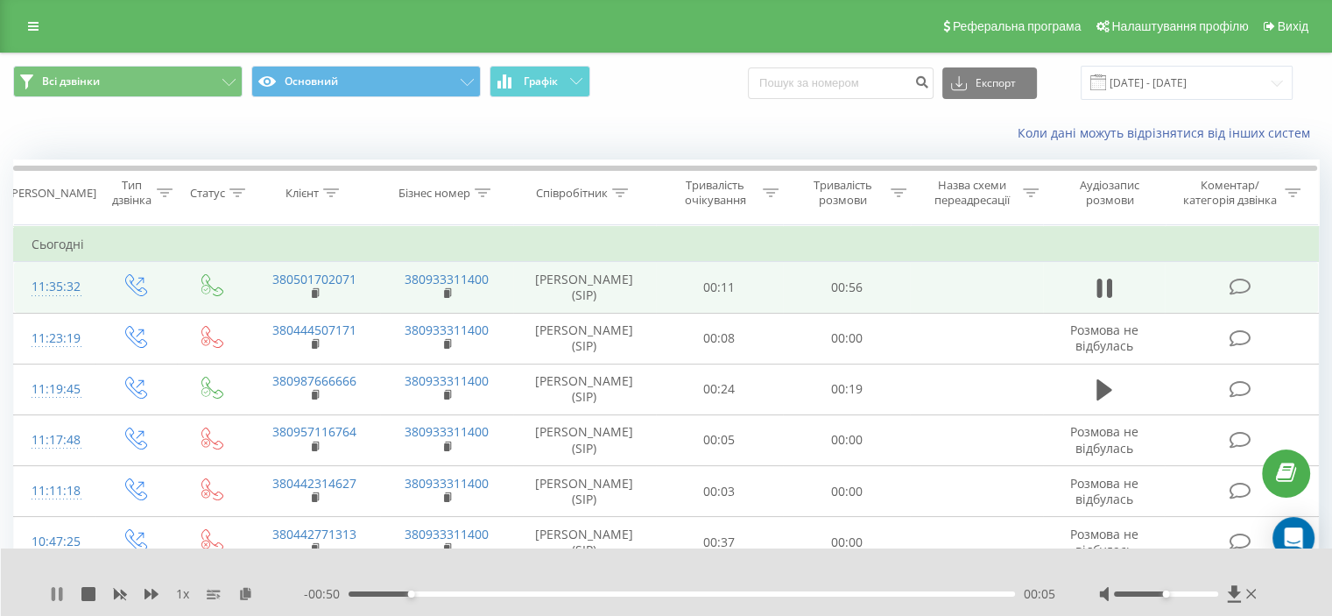
click at [50, 596] on icon at bounding box center [57, 594] width 14 height 14
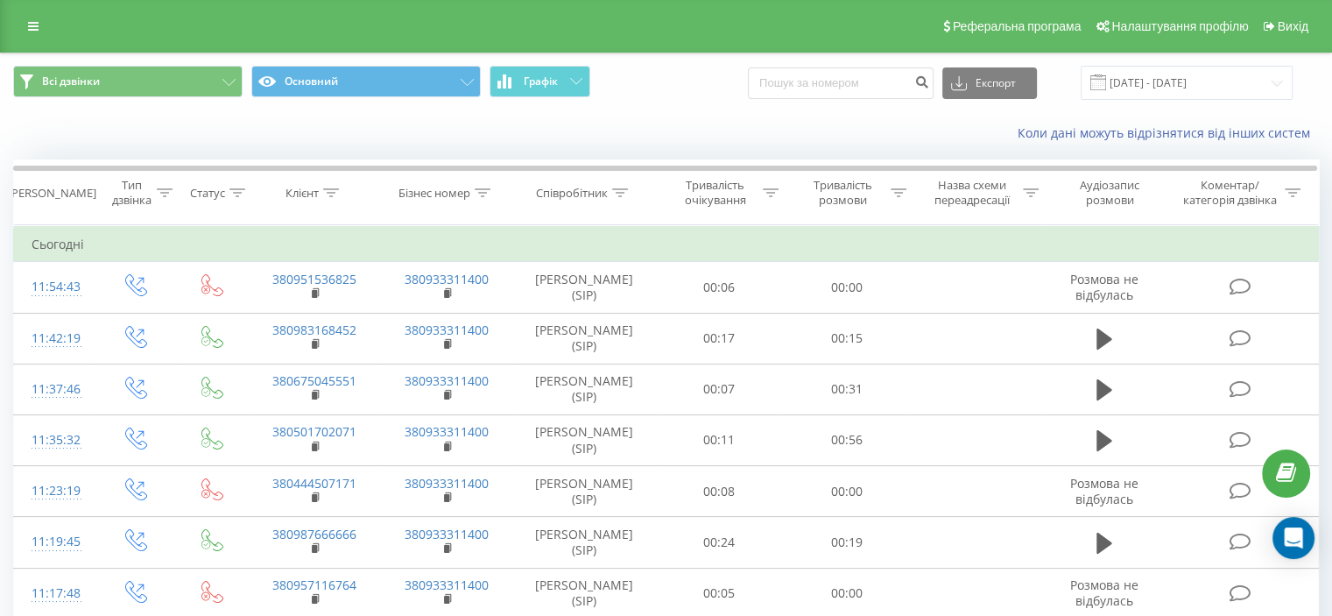
click at [505, 138] on div "Коли дані можуть відрізнятися вiд інших систем" at bounding box center [915, 133] width 831 height 18
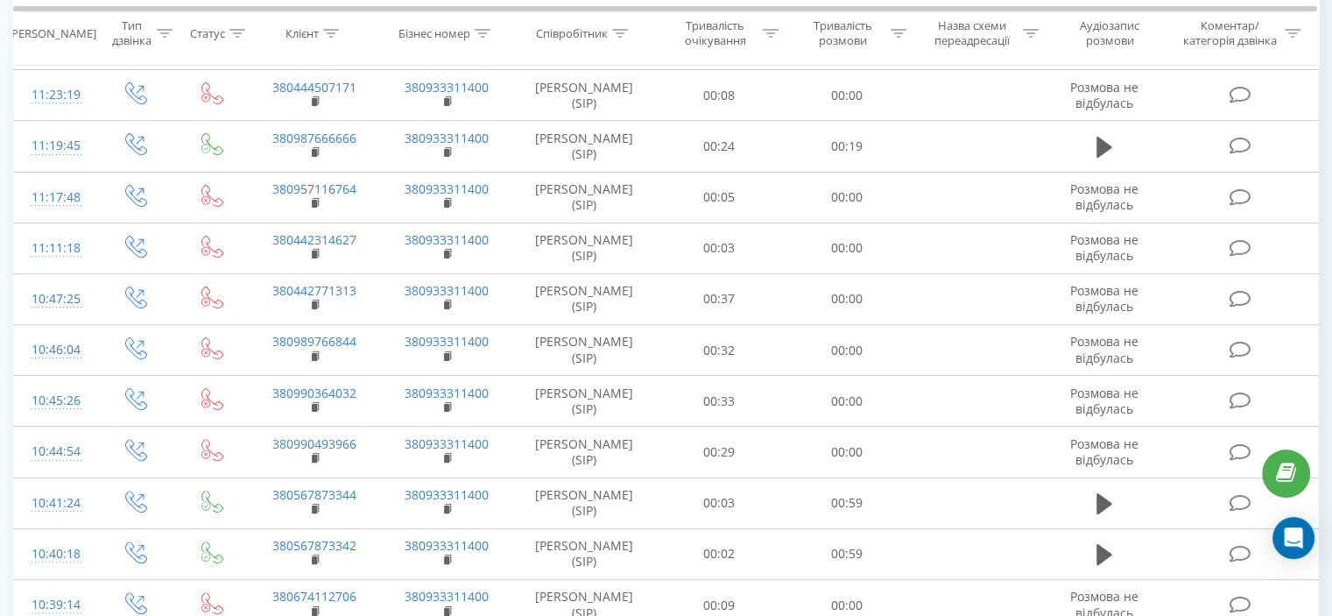
scroll to position [726, 0]
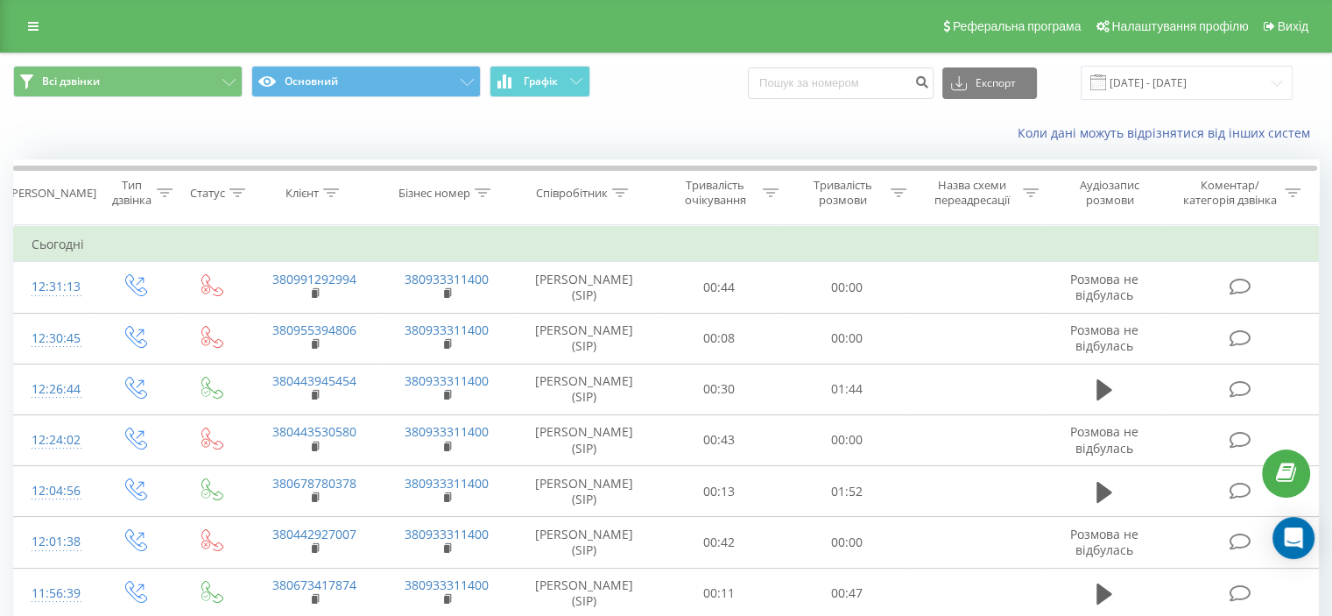
click at [571, 135] on div "Коли дані можуть відрізнятися вiд інших систем" at bounding box center [915, 133] width 831 height 18
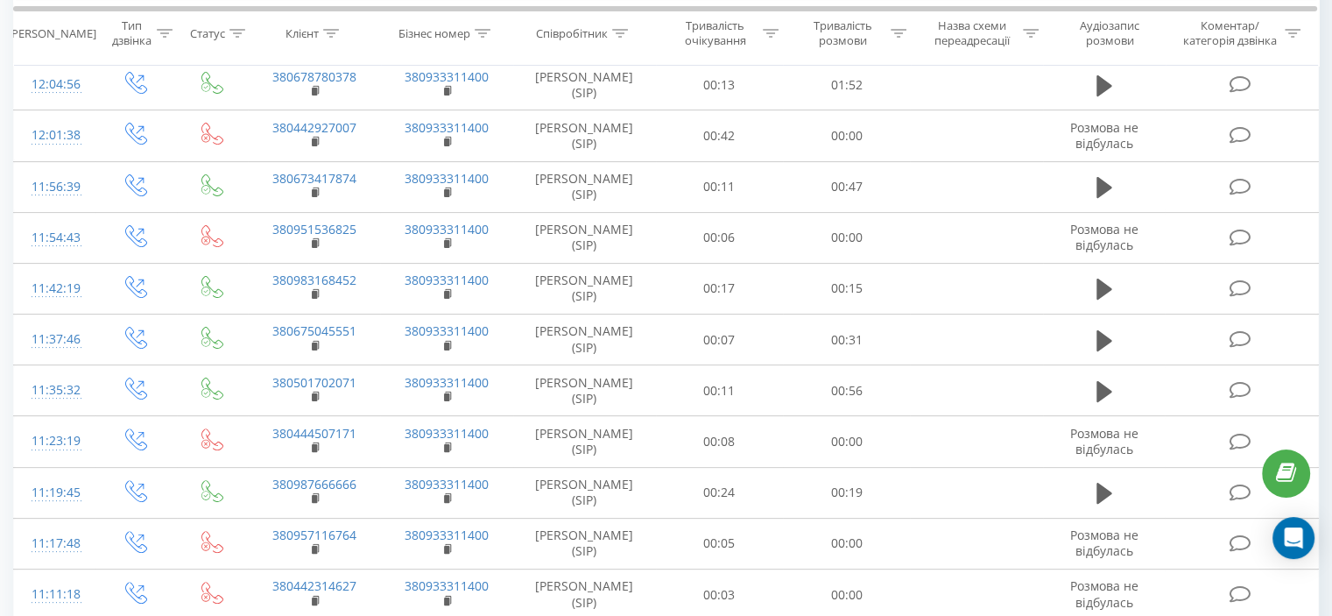
scroll to position [326, 0]
